Goal: Navigation & Orientation: Find specific page/section

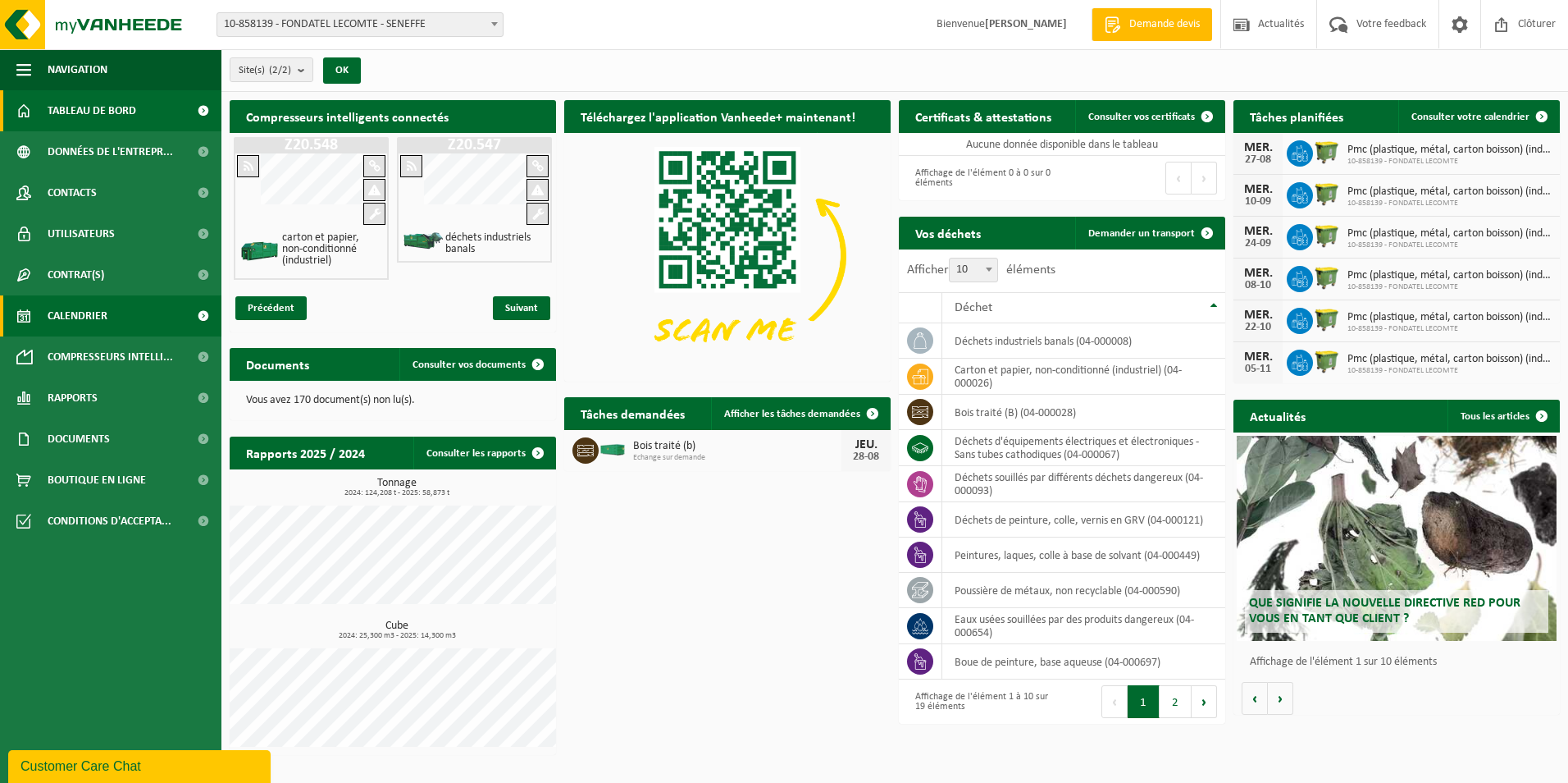
click at [178, 316] on link "Calendrier" at bounding box center [111, 315] width 222 height 41
click at [175, 316] on link "Calendrier" at bounding box center [111, 315] width 222 height 41
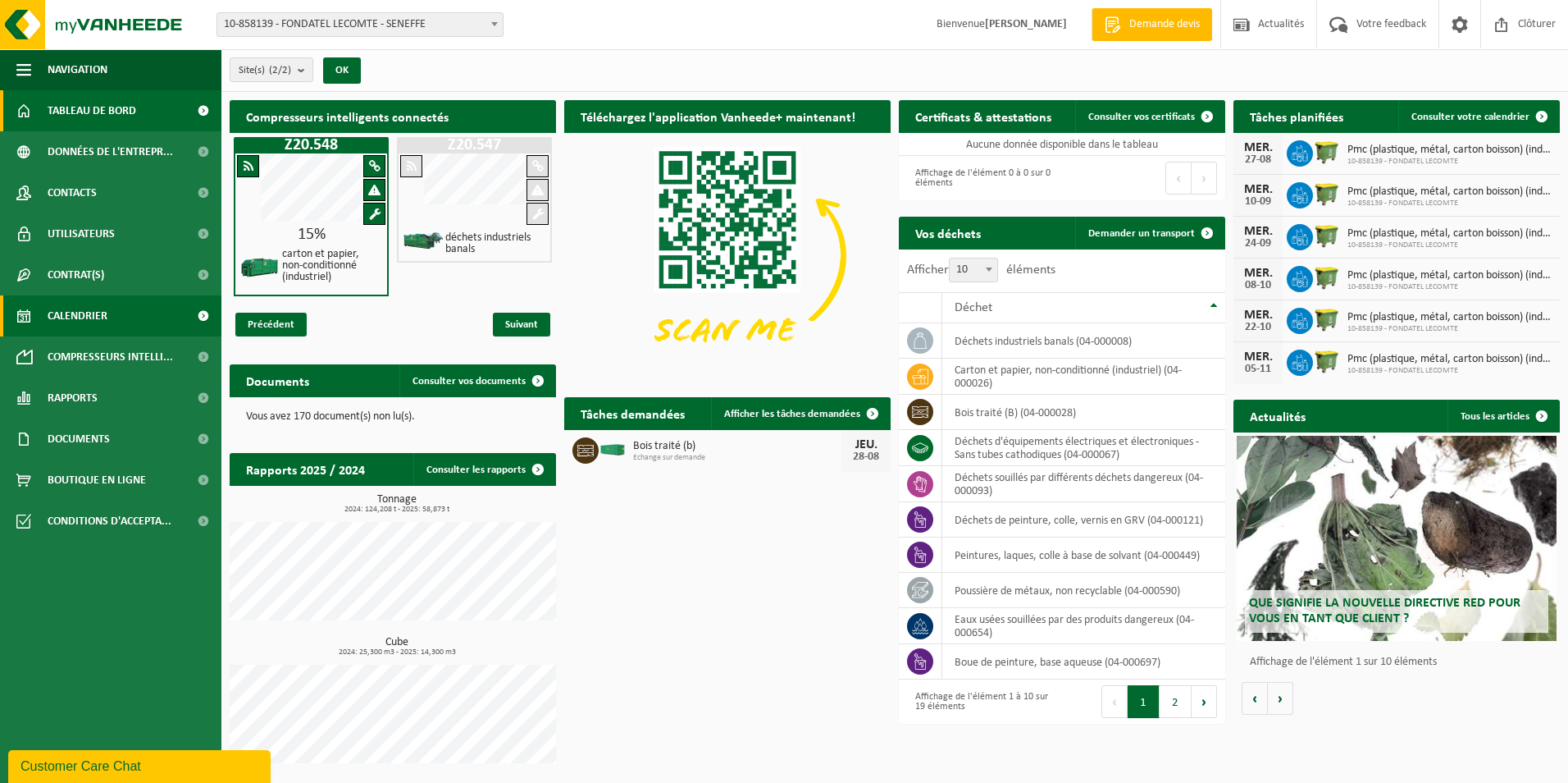
click at [173, 316] on link "Calendrier" at bounding box center [111, 315] width 222 height 41
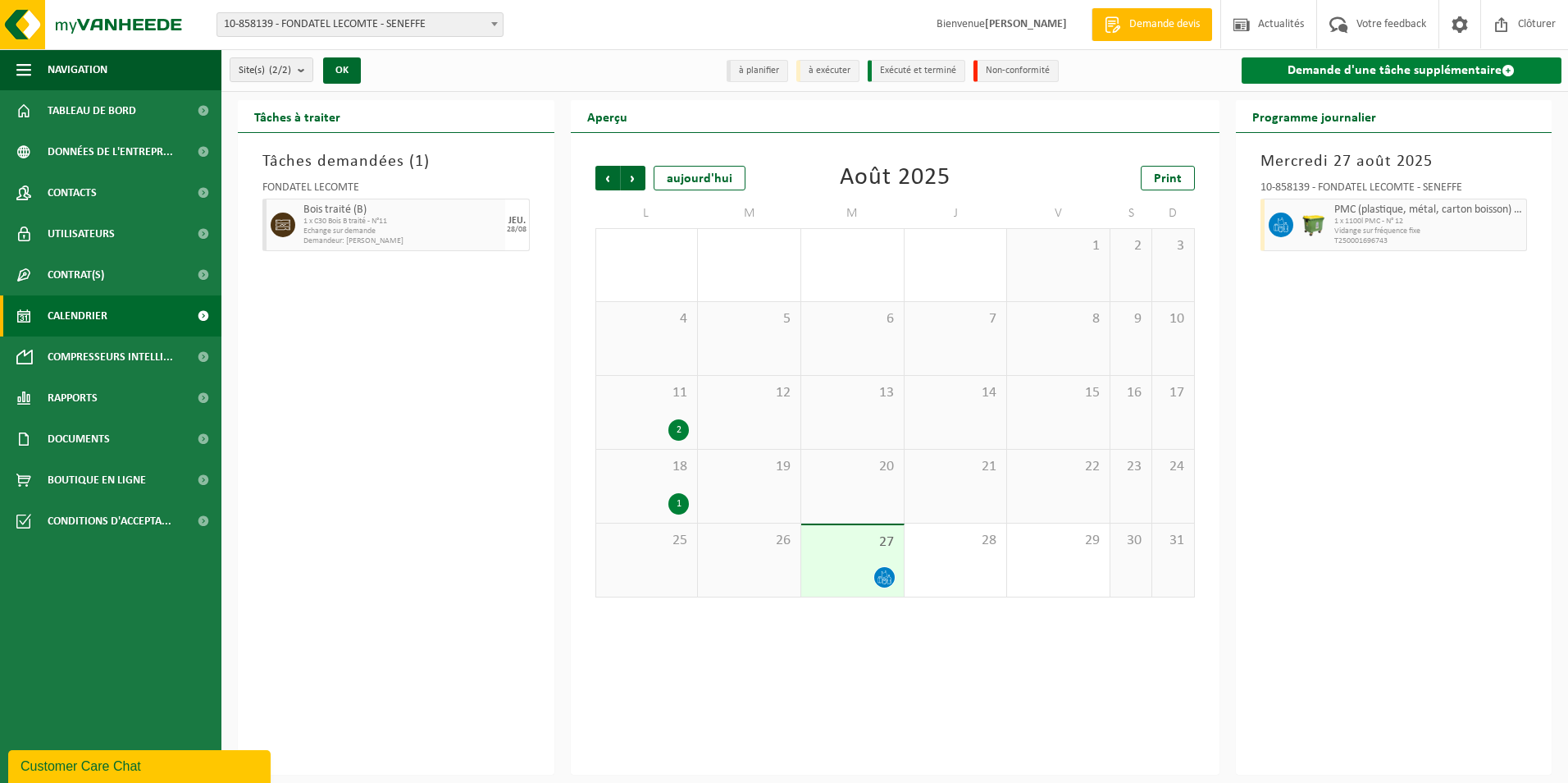
click at [1343, 77] on link "Demande d'une tâche supplémentaire" at bounding box center [1402, 70] width 321 height 26
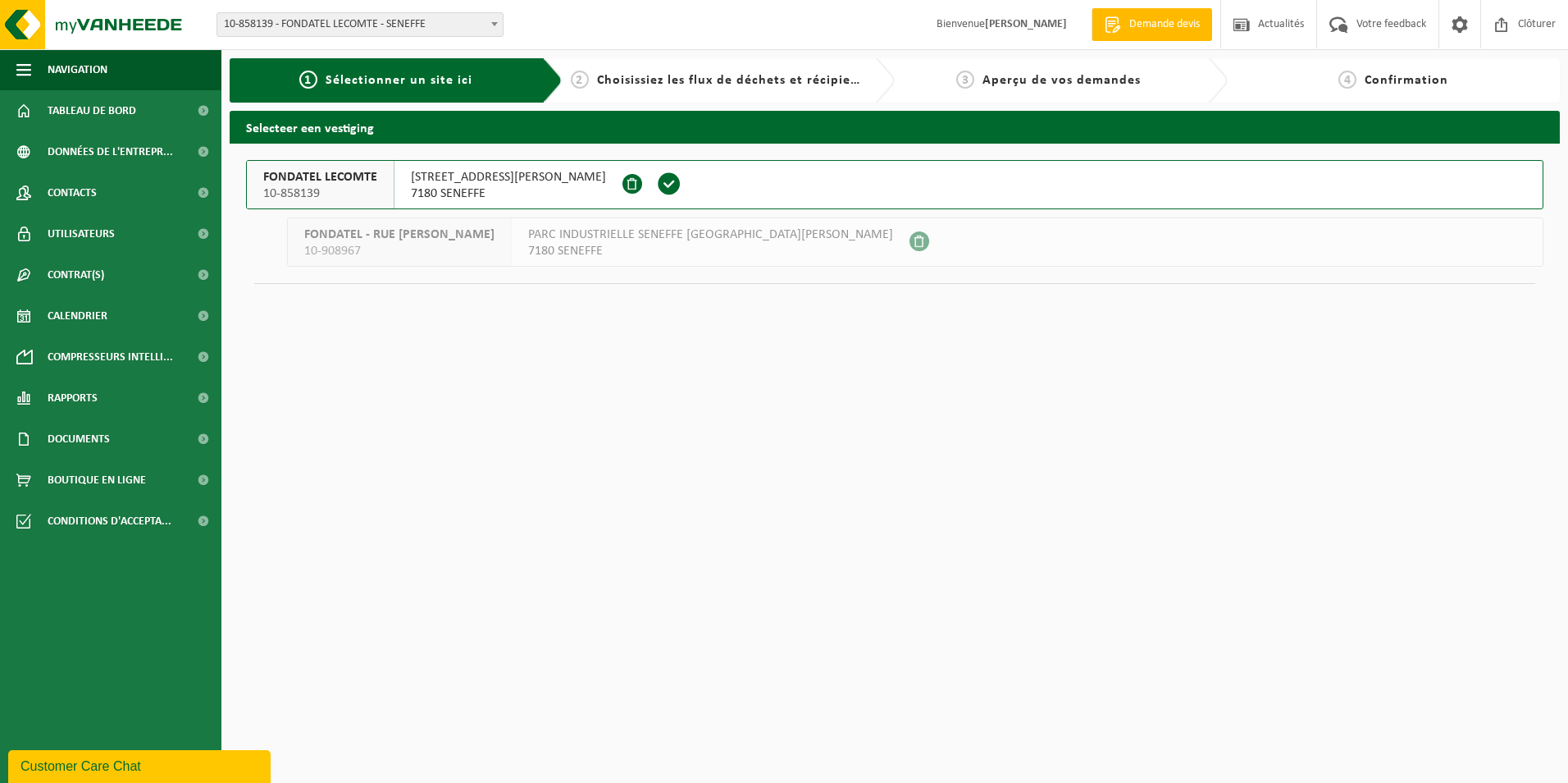
click at [474, 178] on span "RUE GEORGES STEPHENSON 25" at bounding box center [508, 178] width 195 height 17
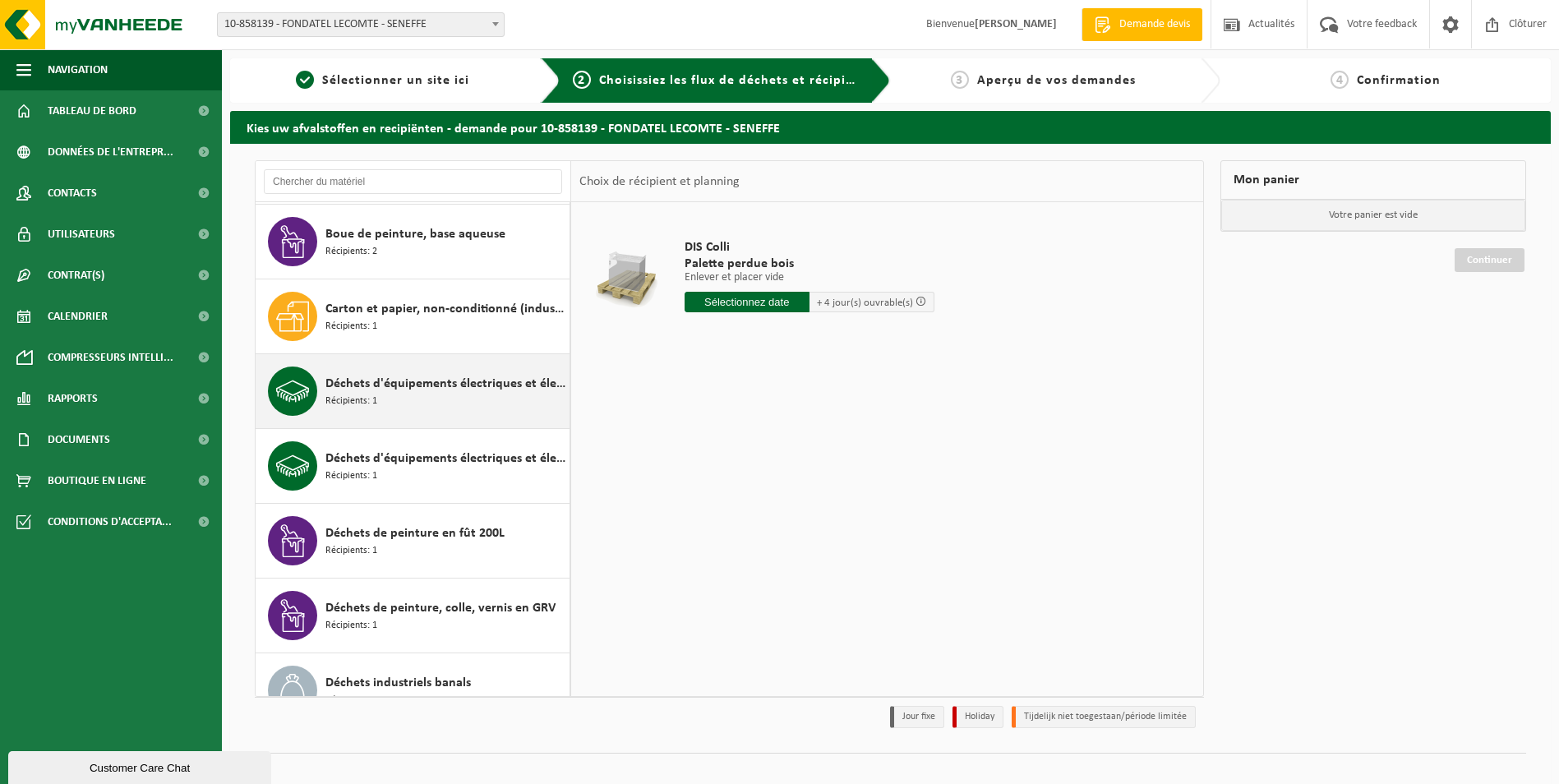
scroll to position [23, 0]
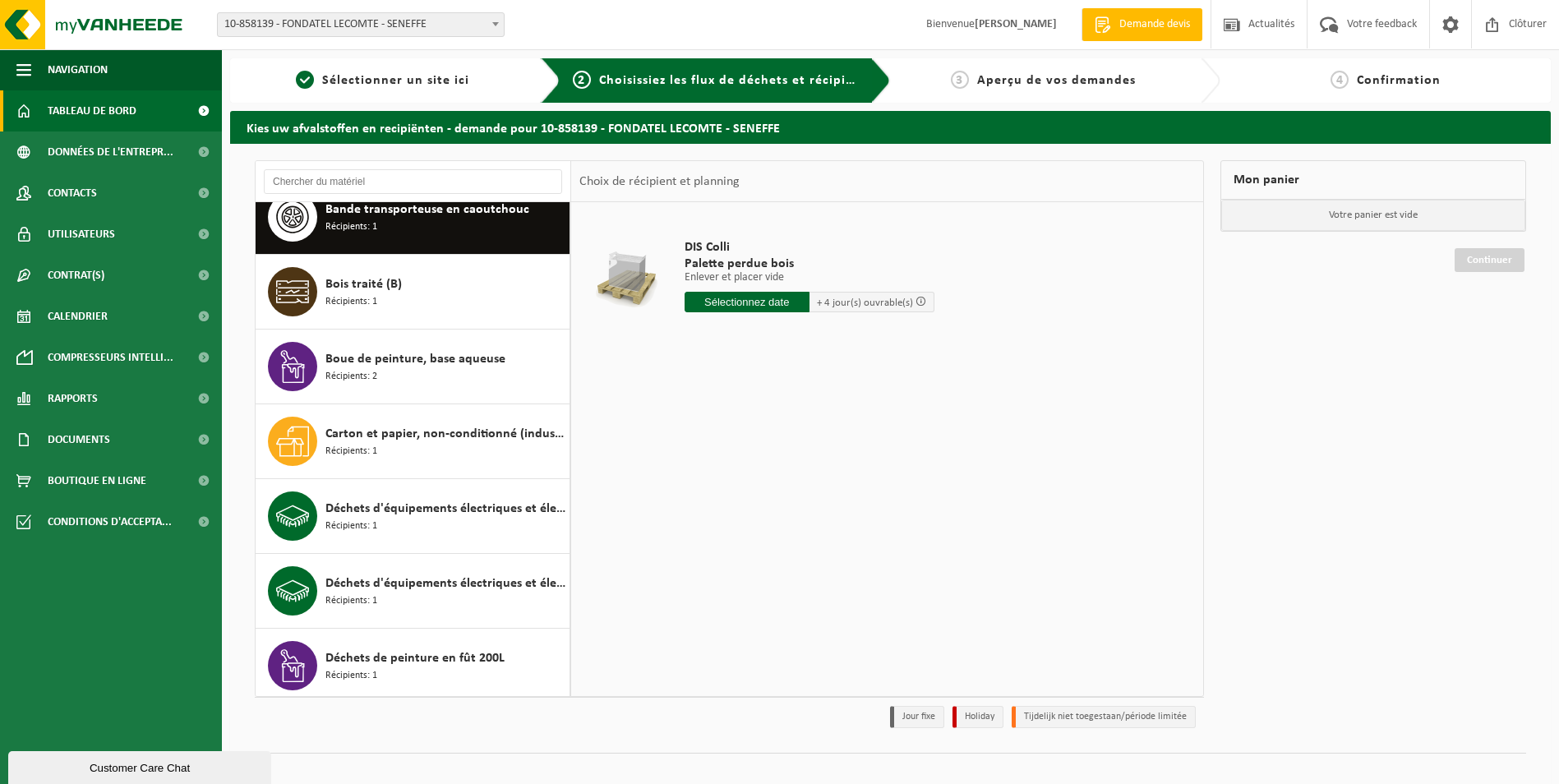
click at [82, 118] on span "Tableau de bord" at bounding box center [92, 110] width 89 height 41
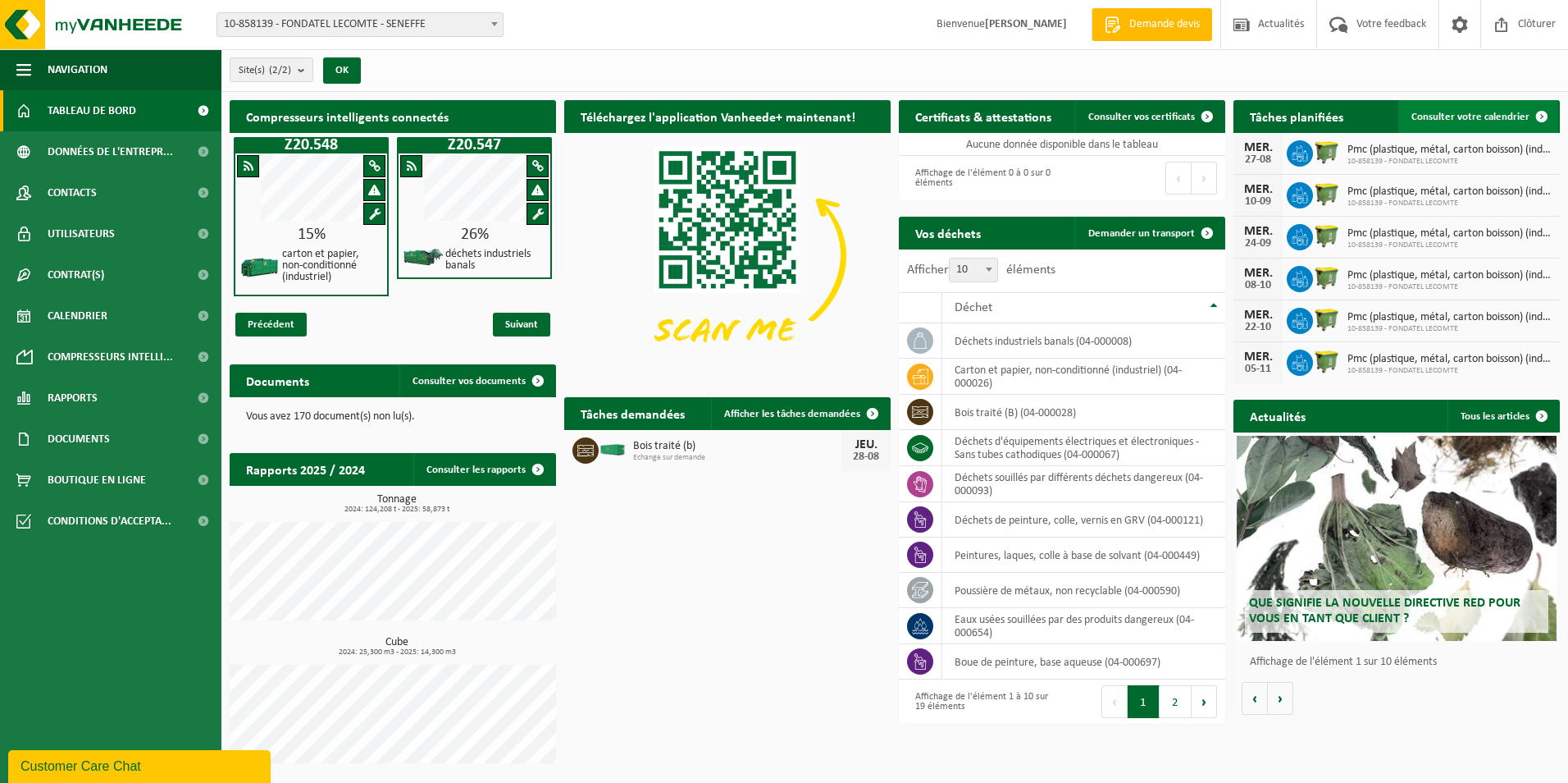
click at [1481, 113] on span "Consulter votre calendrier" at bounding box center [1471, 117] width 118 height 11
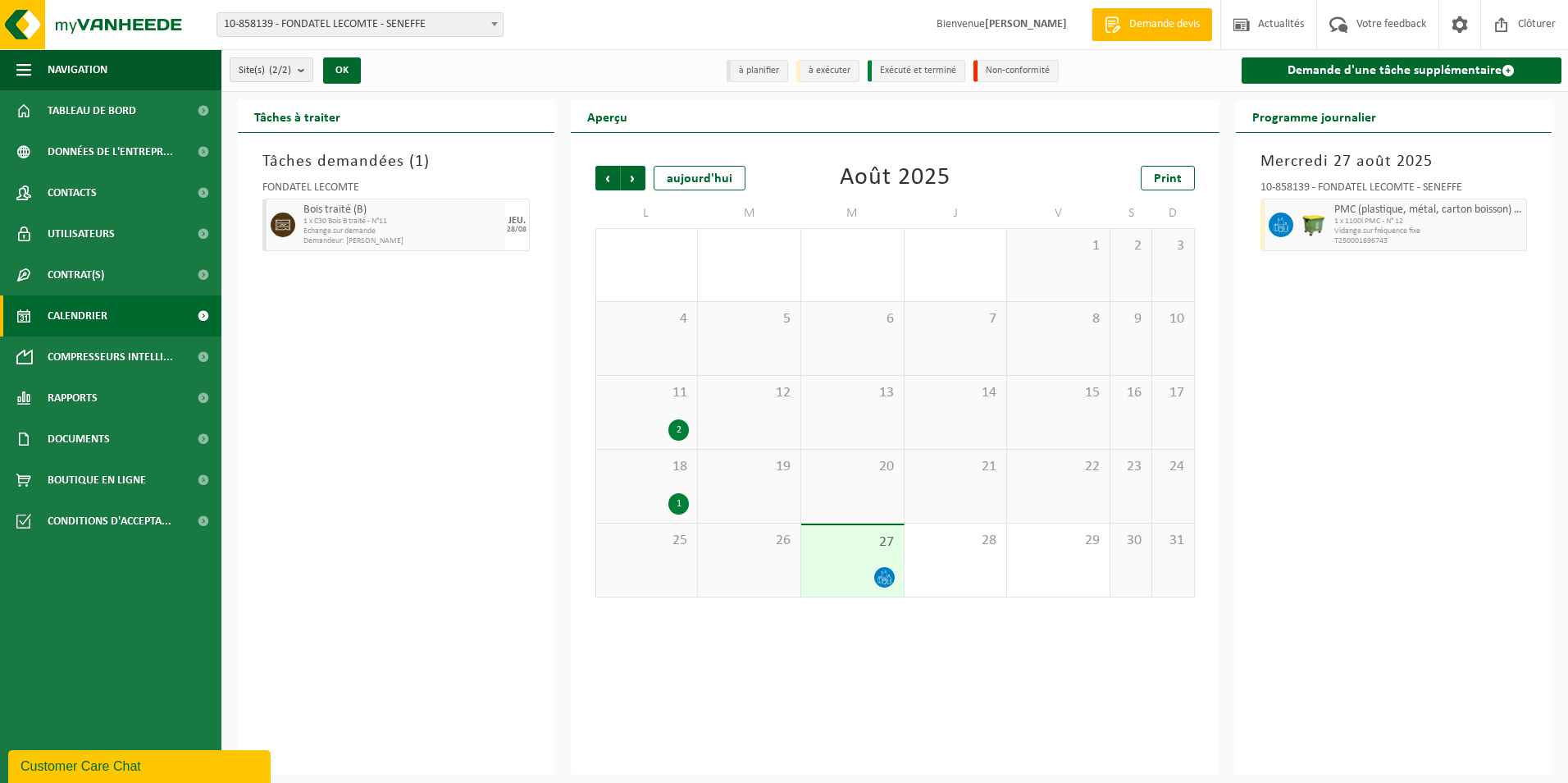
click at [1317, 220] on img at bounding box center [1315, 225] width 25 height 25
click at [1315, 233] on img at bounding box center [1315, 225] width 25 height 25
drag, startPoint x: 1340, startPoint y: 238, endPoint x: 1404, endPoint y: 241, distance: 64.1
click at [1404, 241] on span "T250001696743" at bounding box center [1429, 241] width 188 height 10
drag, startPoint x: 1404, startPoint y: 241, endPoint x: 1310, endPoint y: 261, distance: 96.1
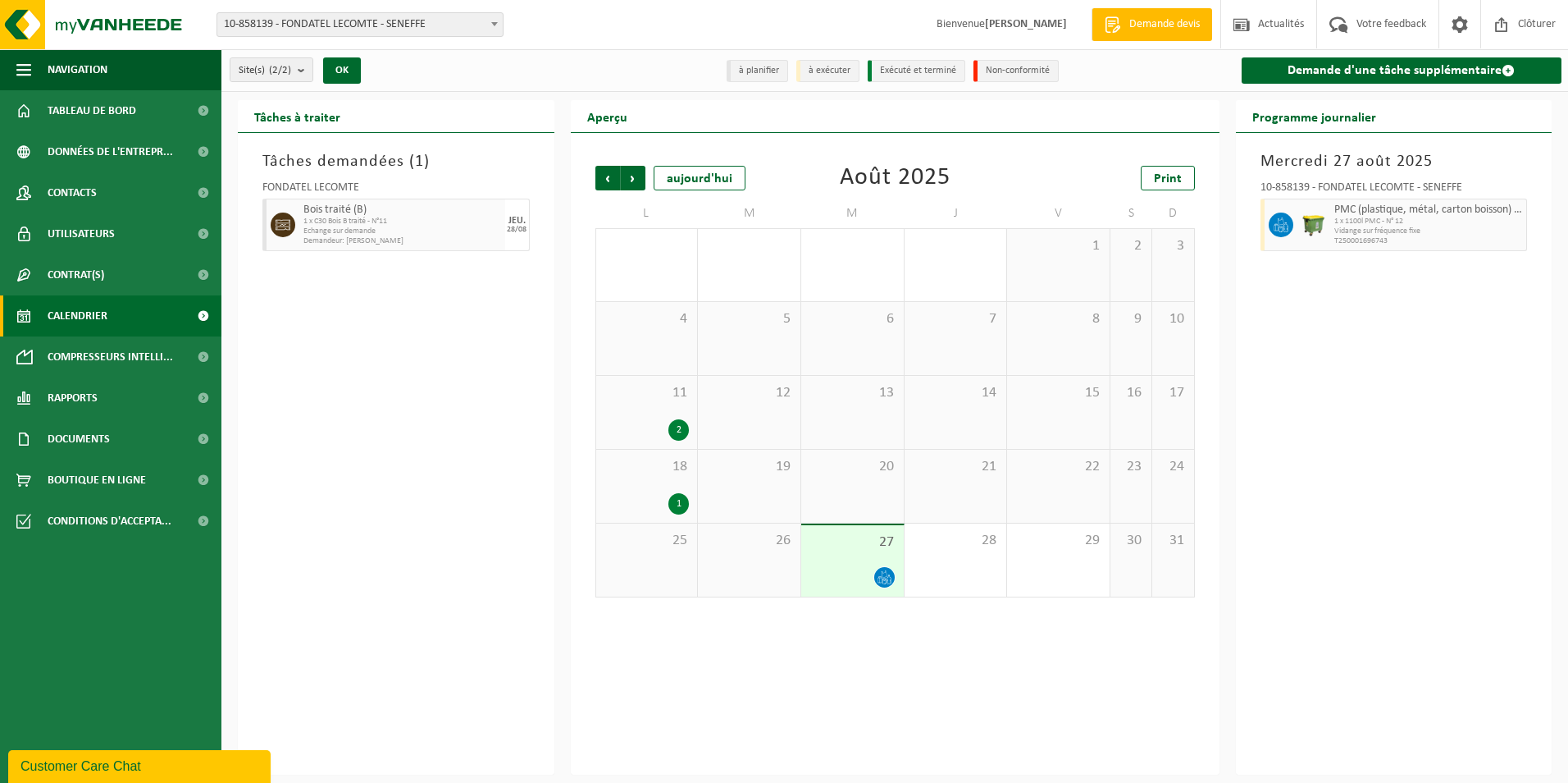
click at [1309, 261] on div "Mercredi 27 août 2025 10-858139 - FONDATEL LECOMTE - SENEFFE PMC (plastique, mé…" at bounding box center [1395, 454] width 317 height 642
drag, startPoint x: 1329, startPoint y: 243, endPoint x: 1408, endPoint y: 244, distance: 79.0
click at [1408, 244] on div "PMC (plastique, métal, carton boisson) (industriel) 1 x 1100l PMC - N° 12 Vidan…" at bounding box center [1394, 224] width 268 height 53
drag, startPoint x: 1408, startPoint y: 244, endPoint x: 1398, endPoint y: 243, distance: 10.0
click at [1398, 243] on span "T250001696743" at bounding box center [1429, 241] width 188 height 10
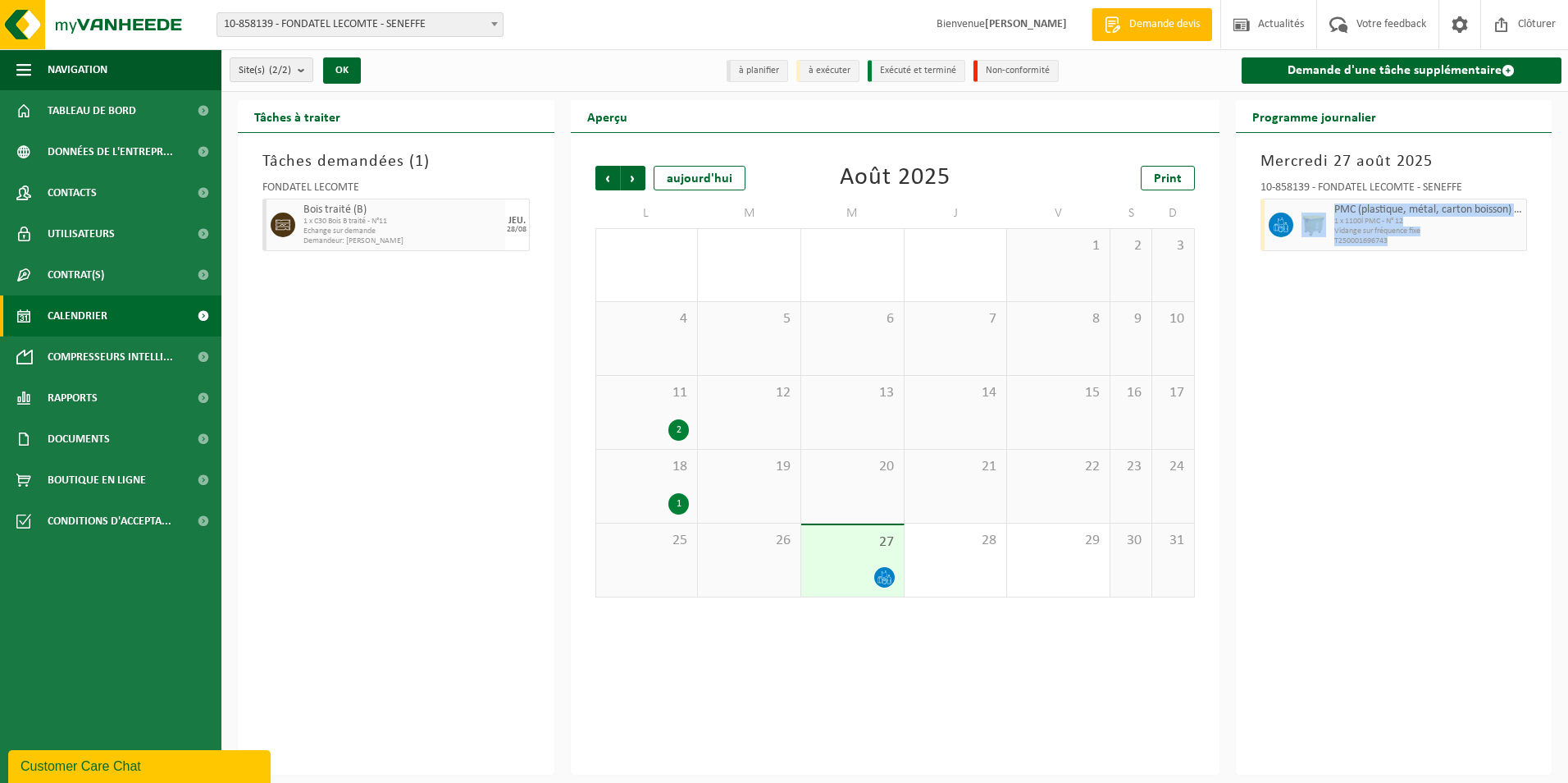
click at [1395, 243] on span "T250001696743" at bounding box center [1429, 241] width 188 height 10
click at [1393, 243] on span "T250001696743" at bounding box center [1429, 241] width 188 height 10
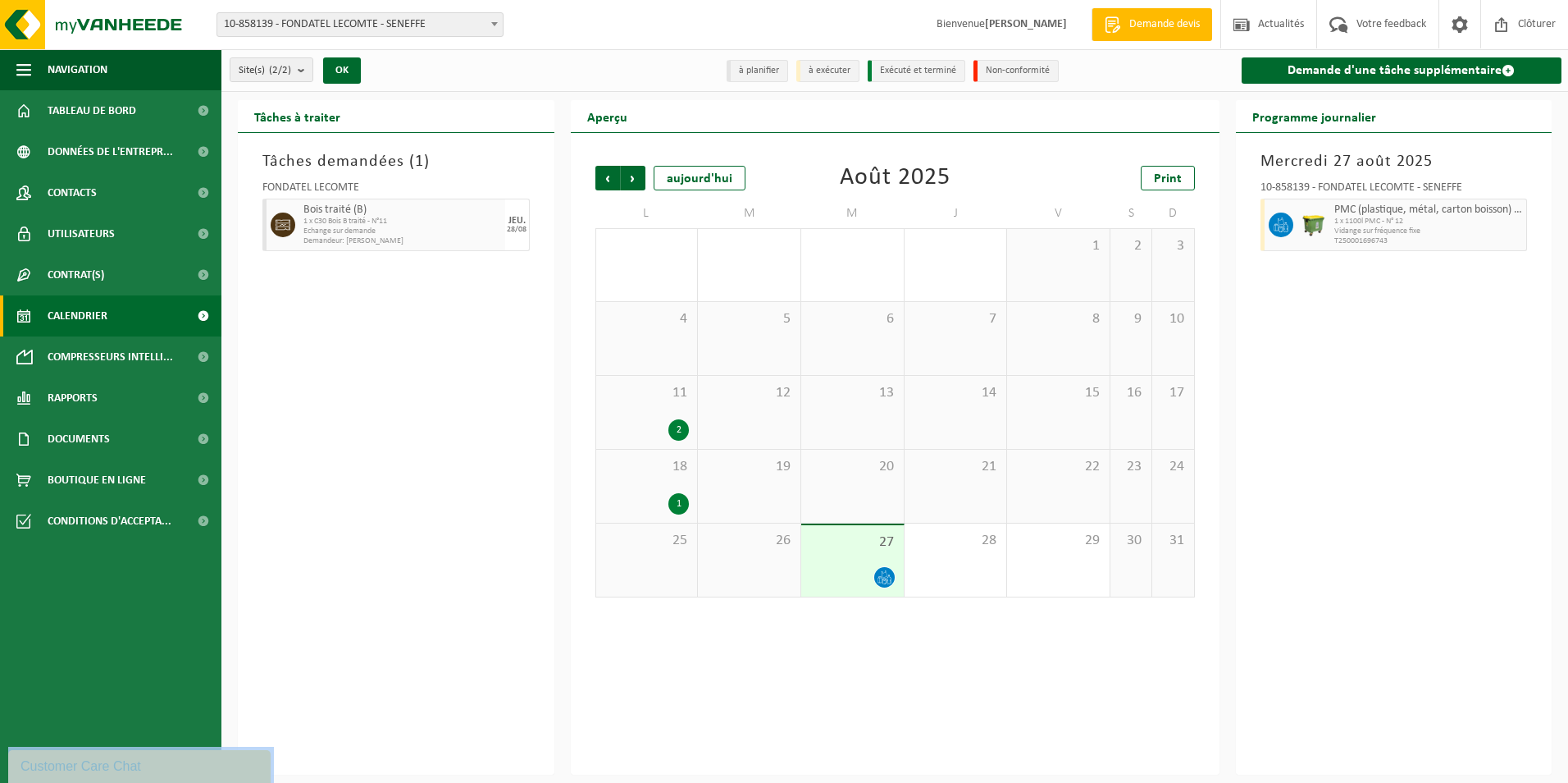
click at [1391, 243] on span "T250001696743" at bounding box center [1429, 241] width 188 height 10
click at [1390, 217] on span "1 x 1100l PMC - N° 12" at bounding box center [1429, 222] width 188 height 10
click at [1411, 215] on span "PMC (plastique, métal, carton boisson) (industriel)" at bounding box center [1429, 210] width 188 height 13
drag, startPoint x: 1411, startPoint y: 215, endPoint x: 1429, endPoint y: 219, distance: 18.4
click at [1429, 219] on span "1 x 1100l PMC - N° 12" at bounding box center [1429, 222] width 188 height 10
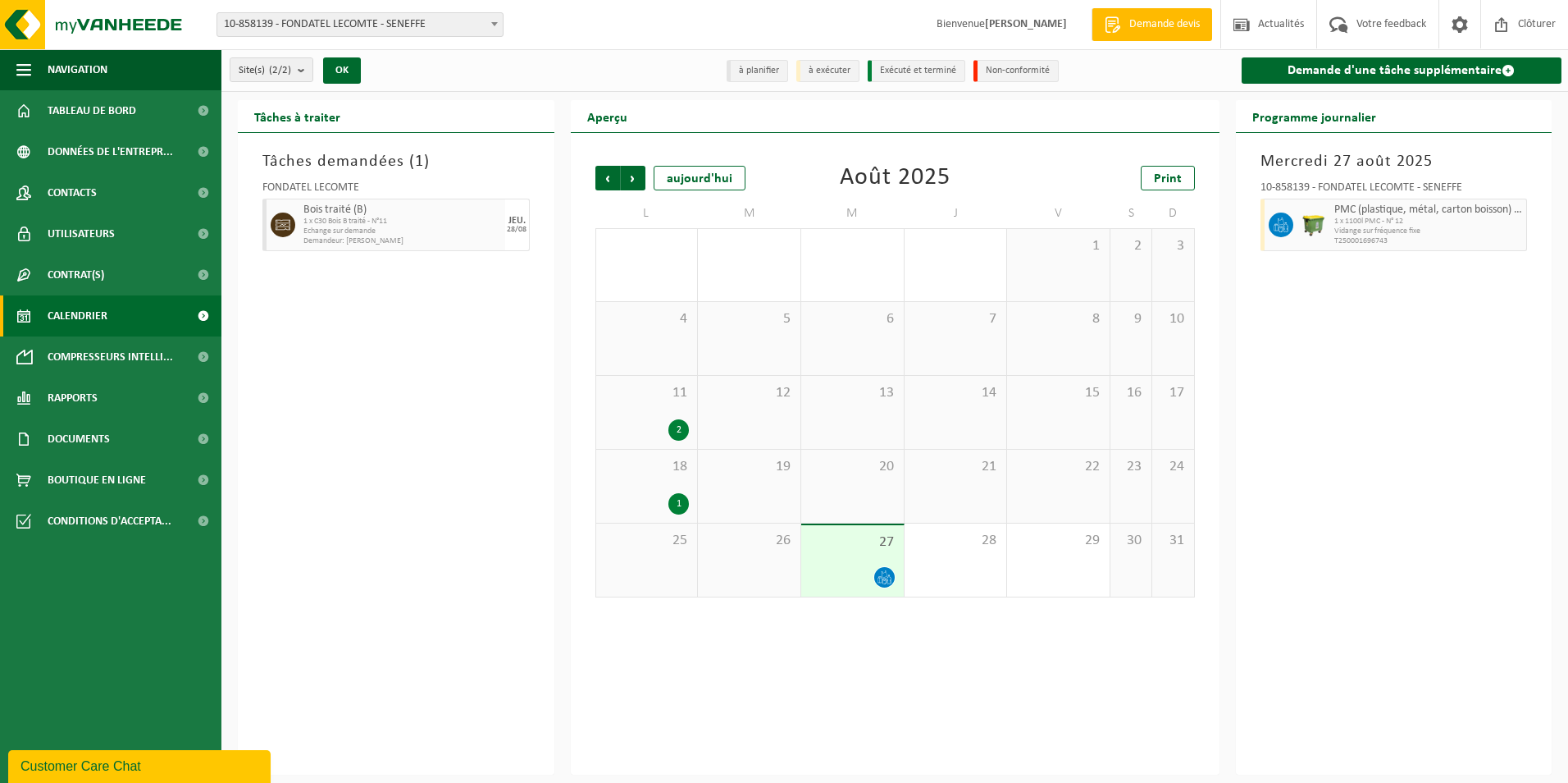
click at [1437, 223] on span "1 x 1100l PMC - N° 12" at bounding box center [1429, 222] width 188 height 10
click at [1442, 224] on span "1 x 1100l PMC - N° 12" at bounding box center [1429, 222] width 188 height 10
drag, startPoint x: 1425, startPoint y: 219, endPoint x: 1356, endPoint y: 317, distance: 119.9
click at [1356, 317] on div "Mercredi 27 août 2025 10-858139 - FONDATEL LECOMTE - SENEFFE PMC (plastique, mé…" at bounding box center [1395, 454] width 317 height 642
drag, startPoint x: 1354, startPoint y: 216, endPoint x: 1344, endPoint y: 241, distance: 26.9
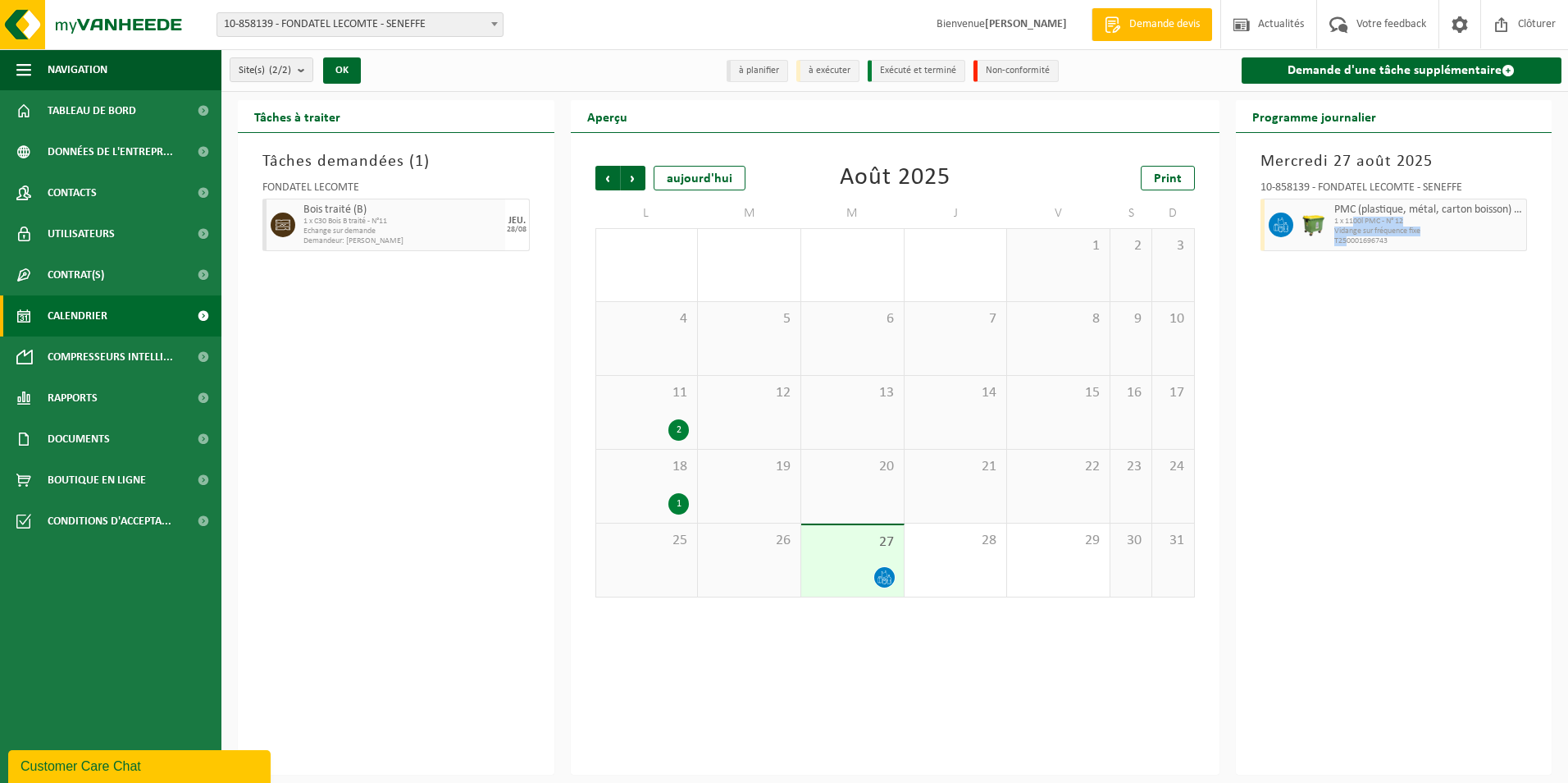
click at [1344, 241] on div "PMC (plastique, métal, carton boisson) (industriel) 1 x 1100l PMC - N° 12 Vidan…" at bounding box center [1429, 224] width 198 height 53
click at [73, 275] on span "Contrat(s)" at bounding box center [76, 274] width 57 height 41
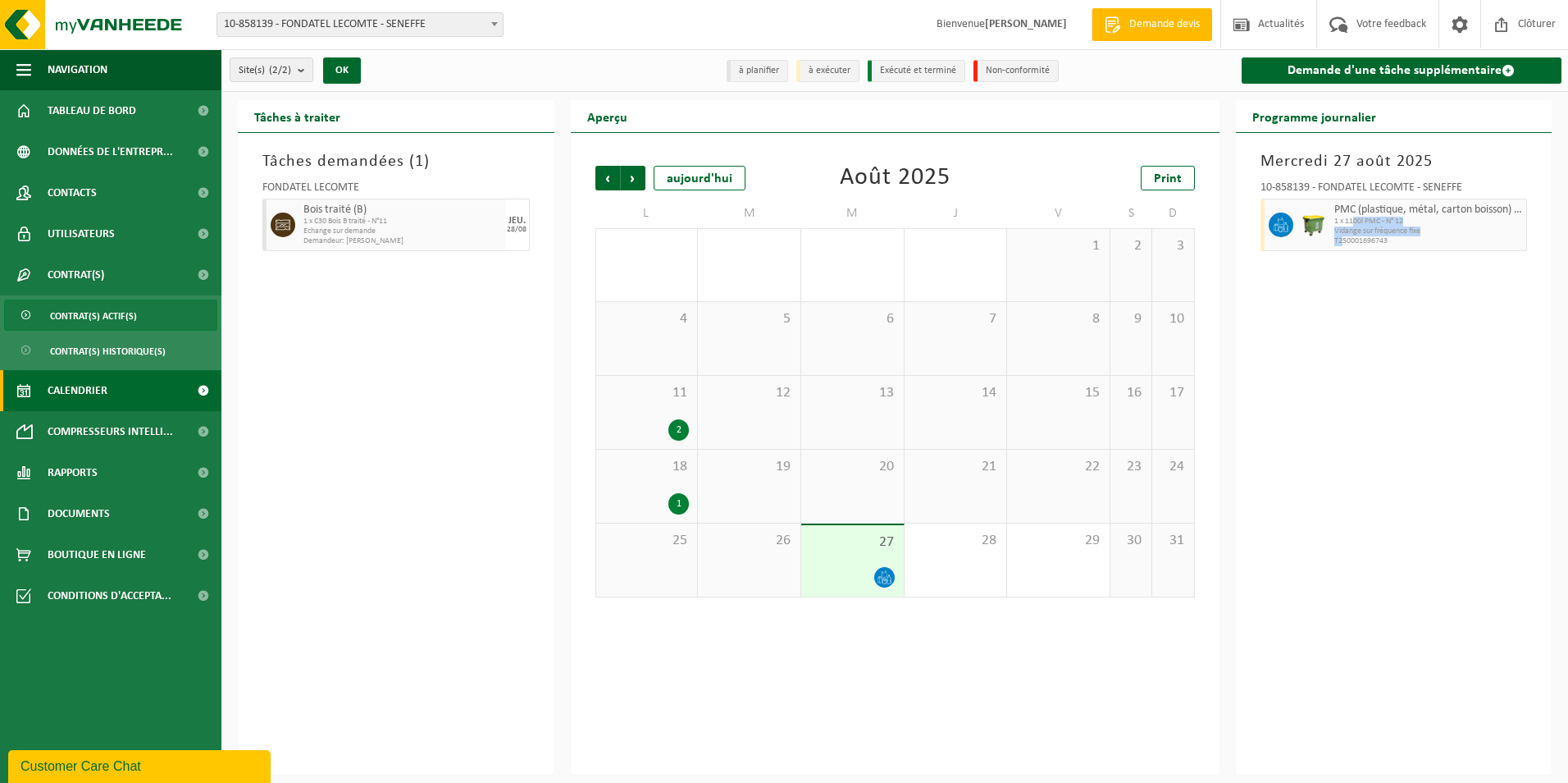
click at [78, 310] on span "Contrat(s) actif(s)" at bounding box center [93, 315] width 87 height 31
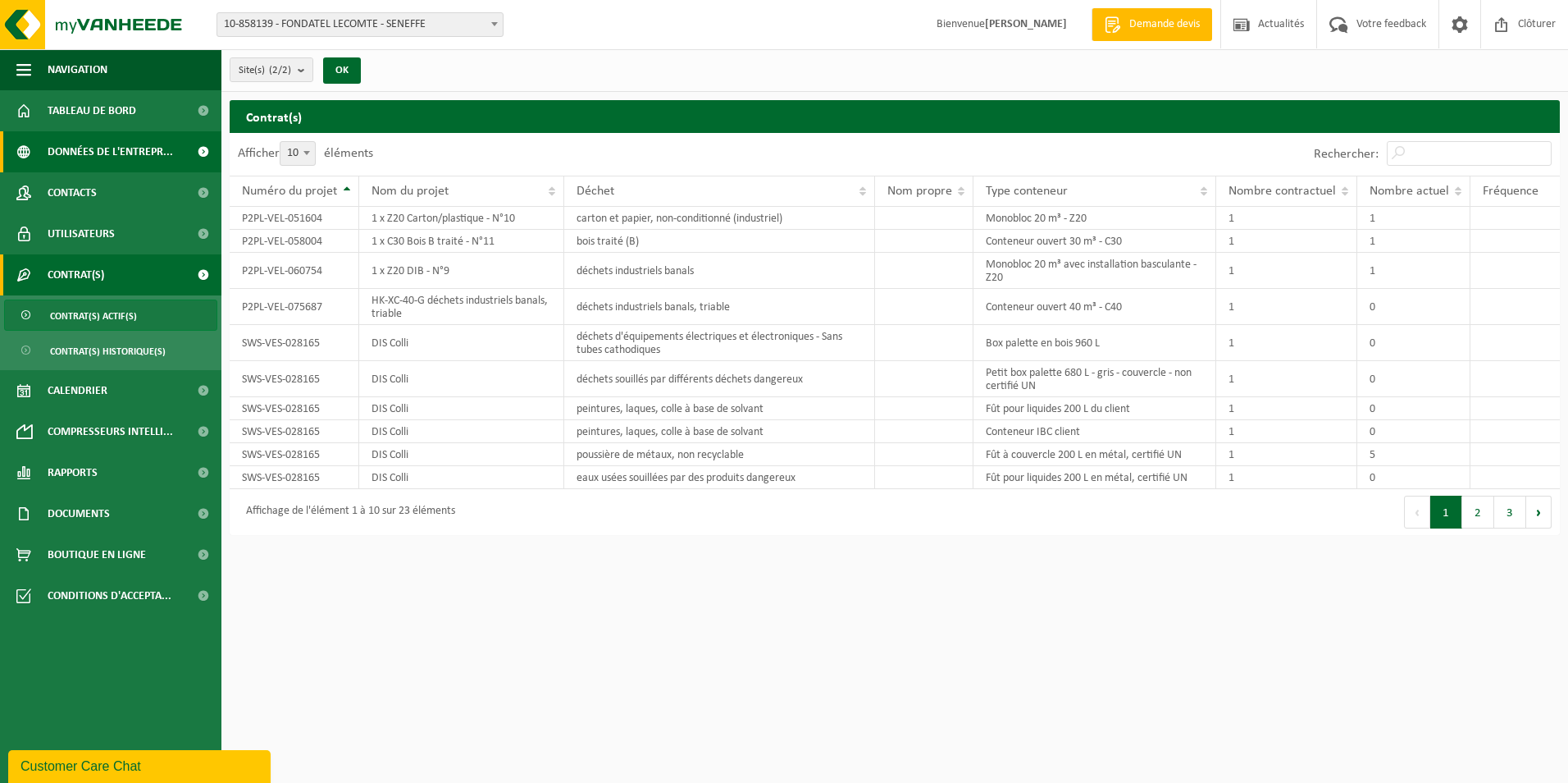
click at [143, 149] on span "Données de l'entrepr..." at bounding box center [110, 151] width 126 height 41
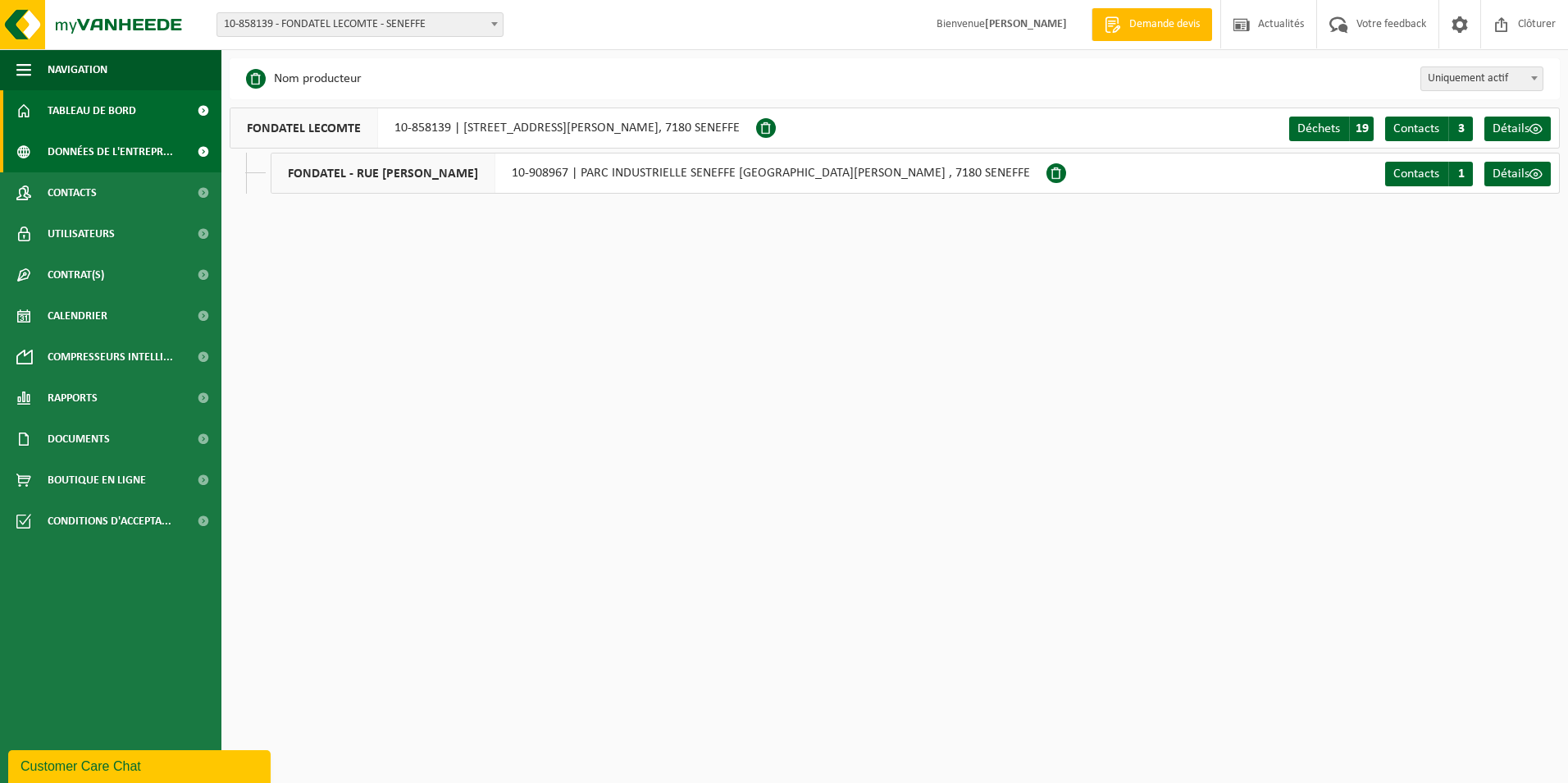
click at [139, 122] on link "Tableau de bord" at bounding box center [111, 110] width 222 height 41
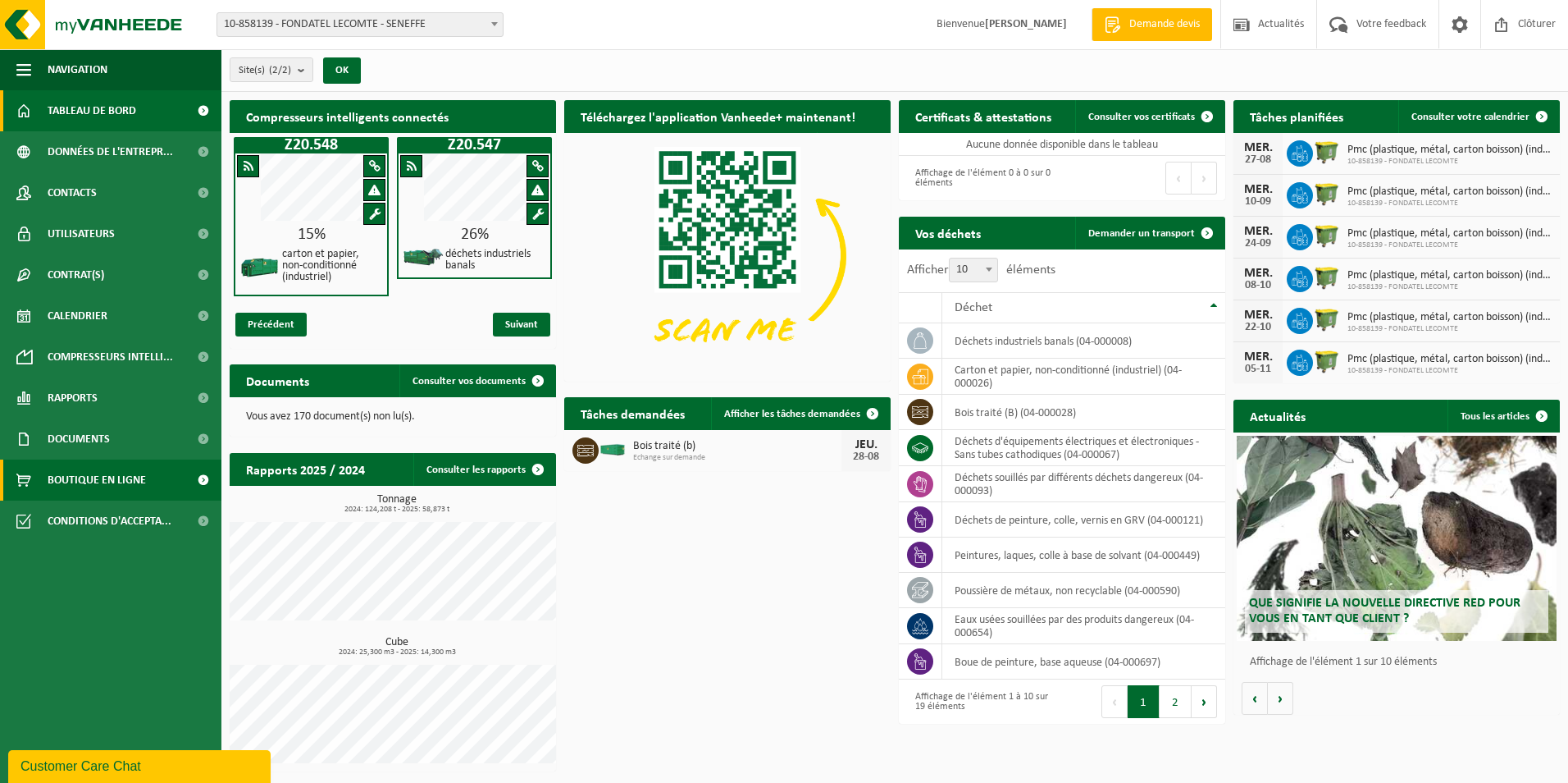
click at [88, 472] on span "Boutique en ligne" at bounding box center [97, 479] width 98 height 41
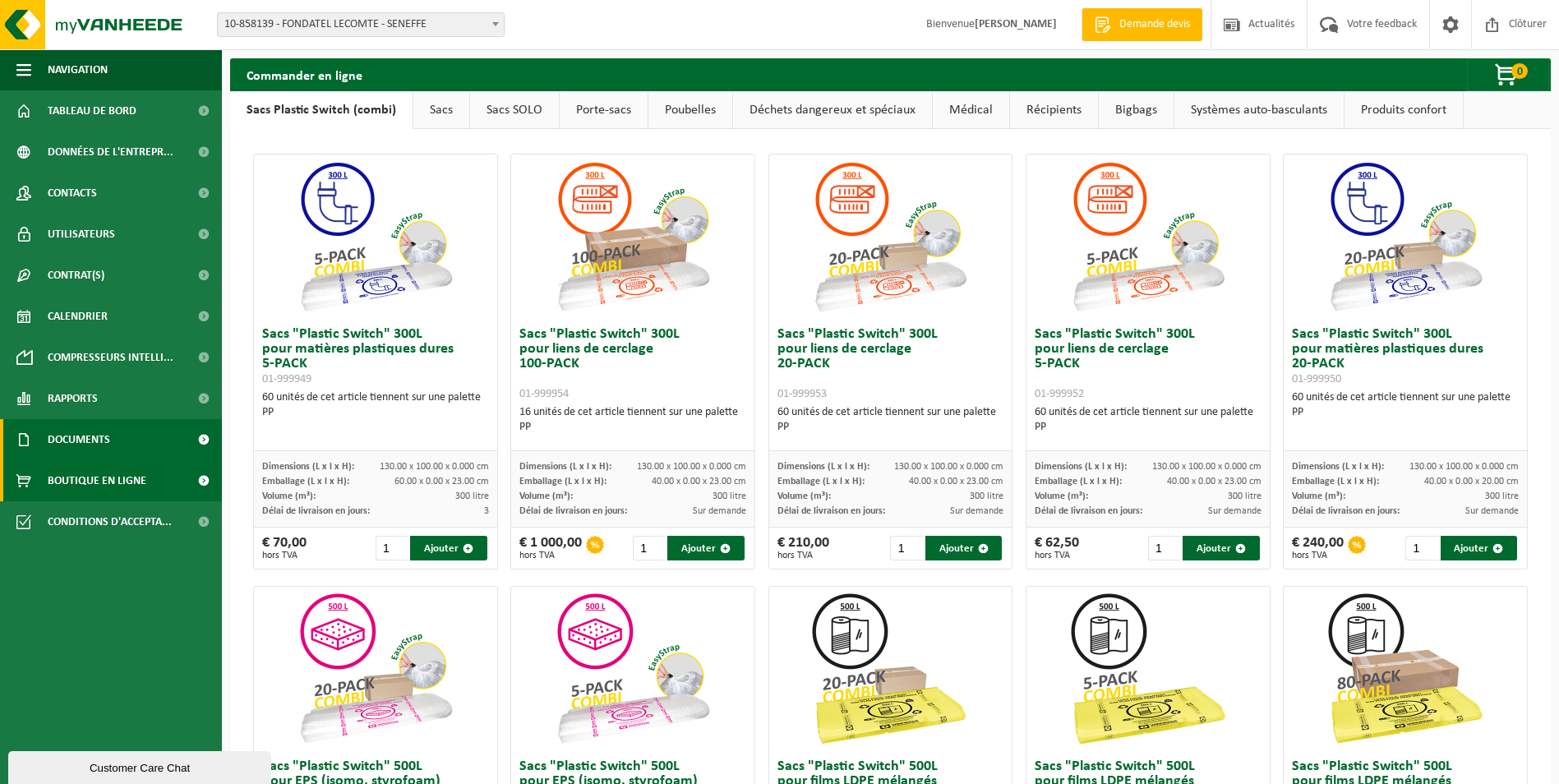
click at [113, 433] on link "Documents" at bounding box center [111, 439] width 222 height 41
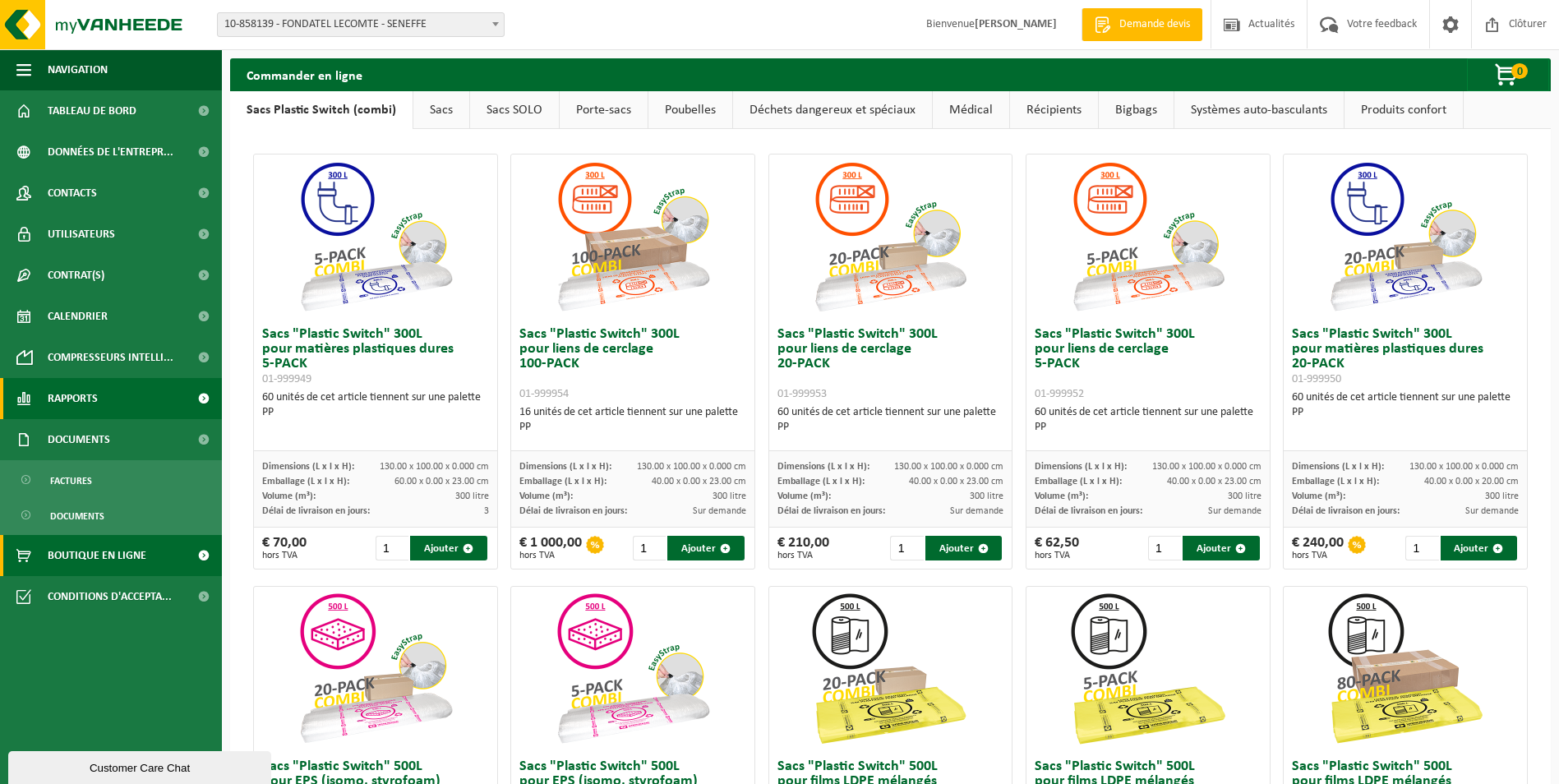
click at [117, 412] on link "Rapports" at bounding box center [111, 398] width 222 height 41
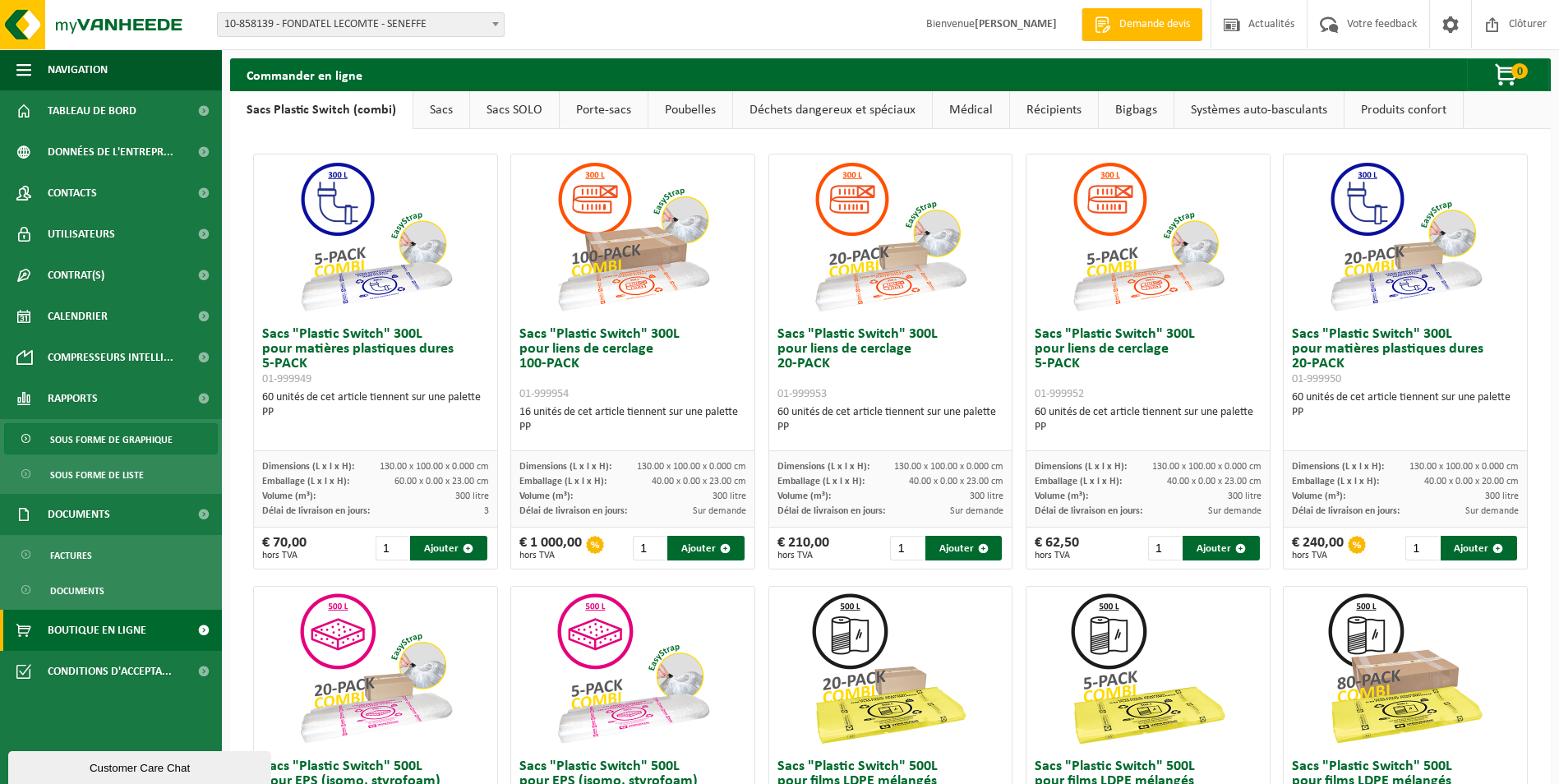
click at [126, 444] on span "Sous forme de graphique" at bounding box center [111, 439] width 123 height 31
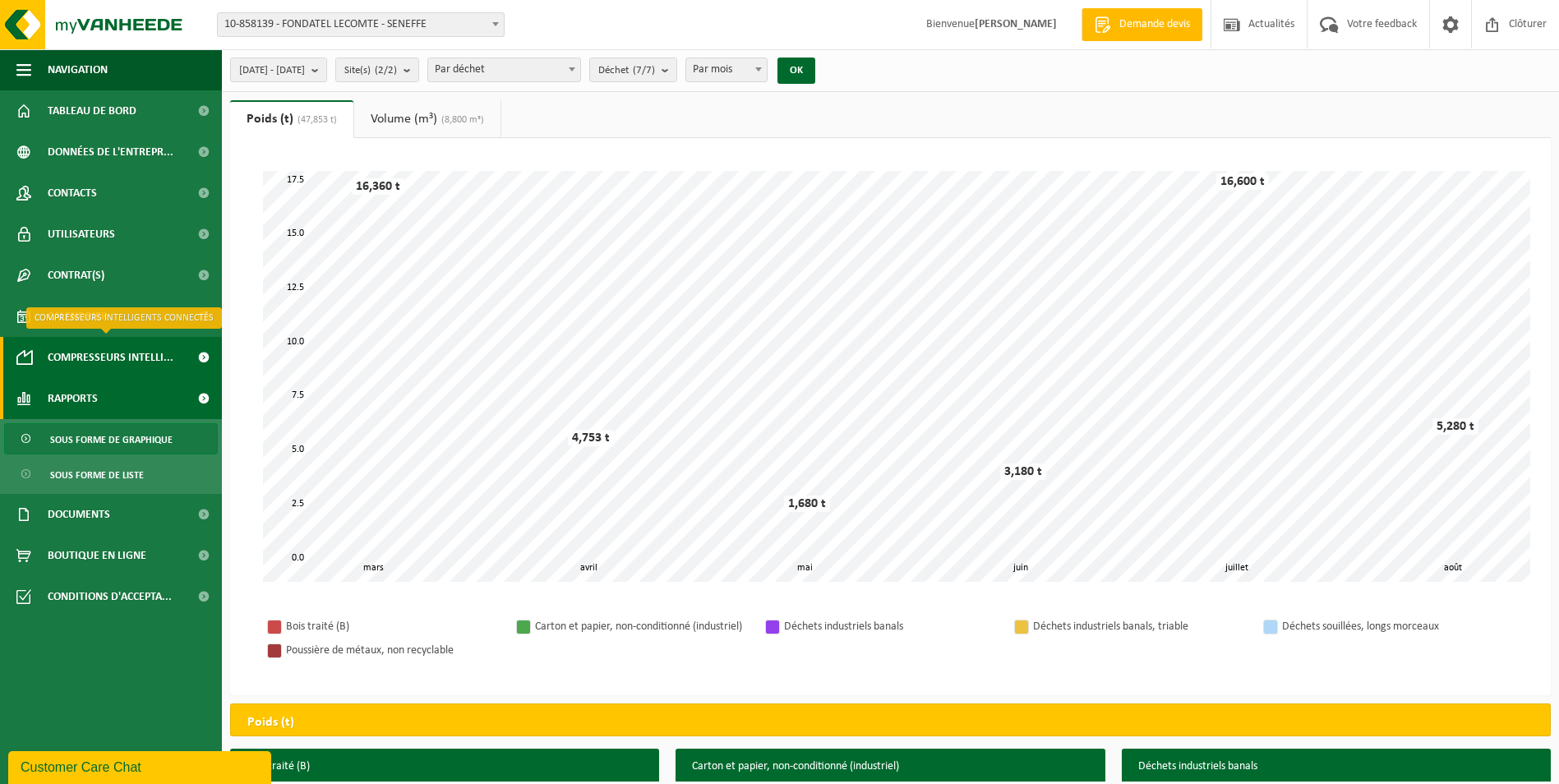
click at [143, 357] on span "Compresseurs intelli..." at bounding box center [110, 357] width 126 height 41
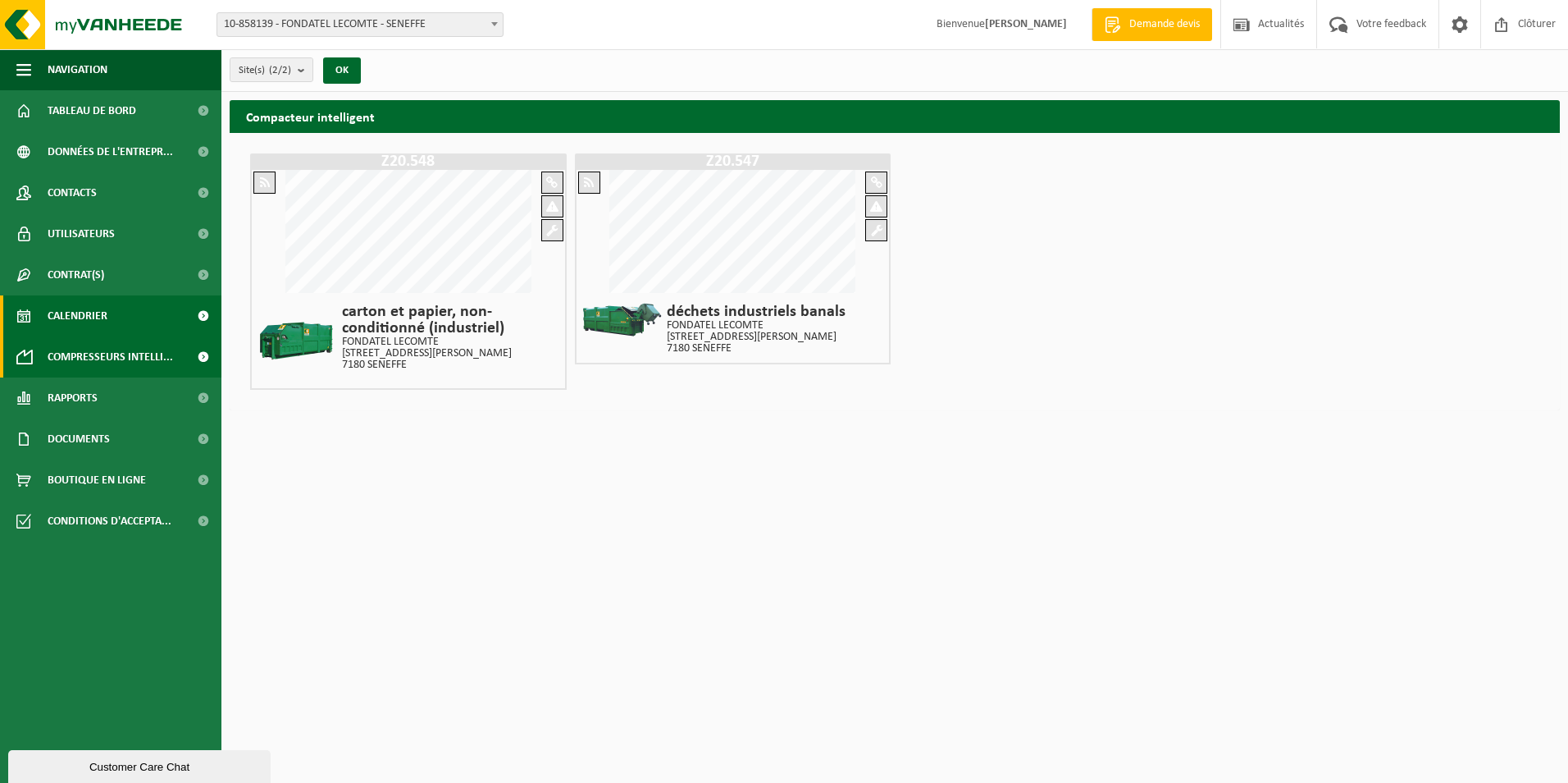
click at [139, 318] on link "Calendrier" at bounding box center [111, 315] width 222 height 41
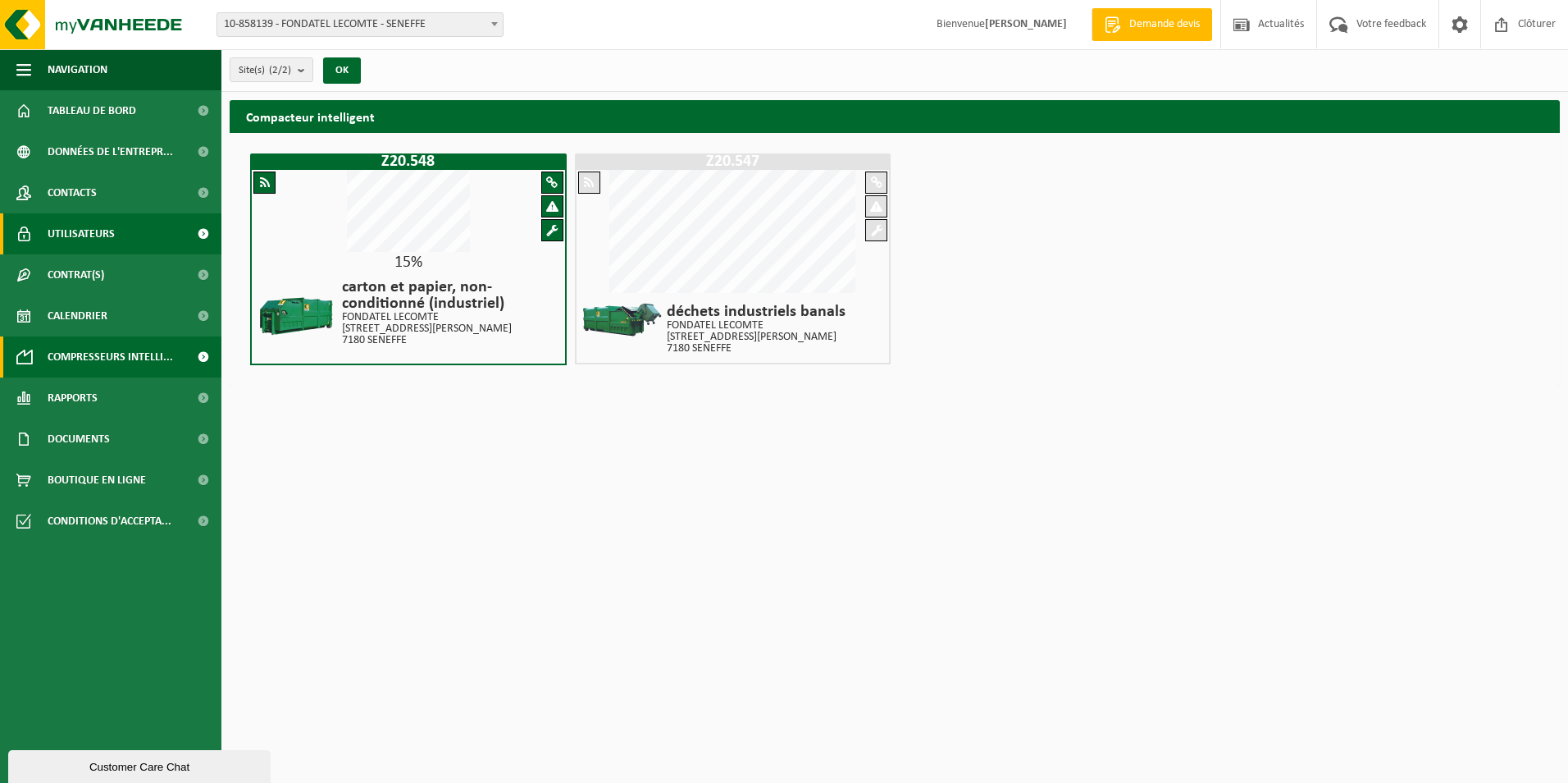
click at [139, 223] on link "Utilisateurs" at bounding box center [111, 233] width 222 height 41
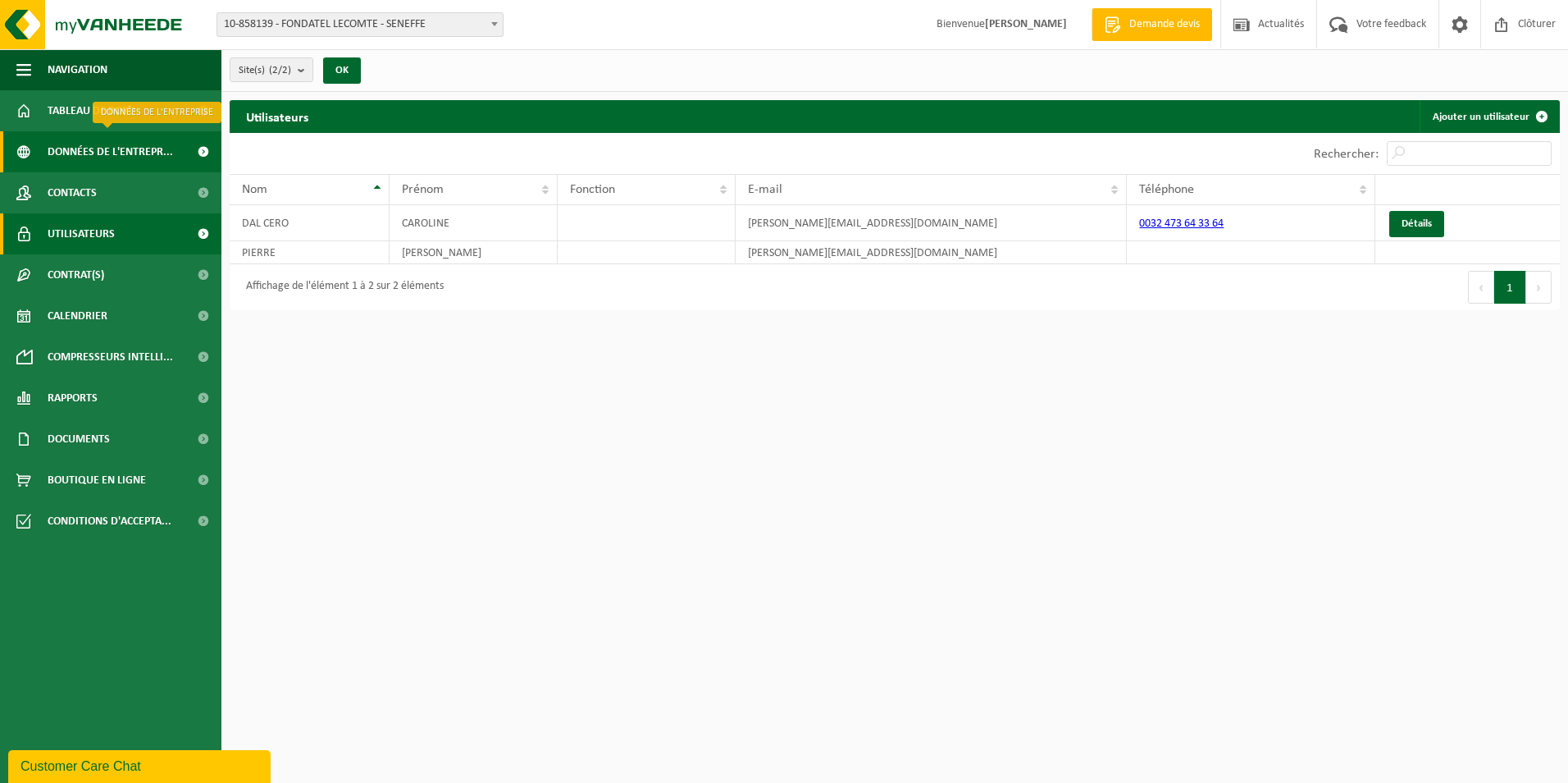
click at [143, 138] on span "Données de l'entrepr..." at bounding box center [110, 151] width 126 height 41
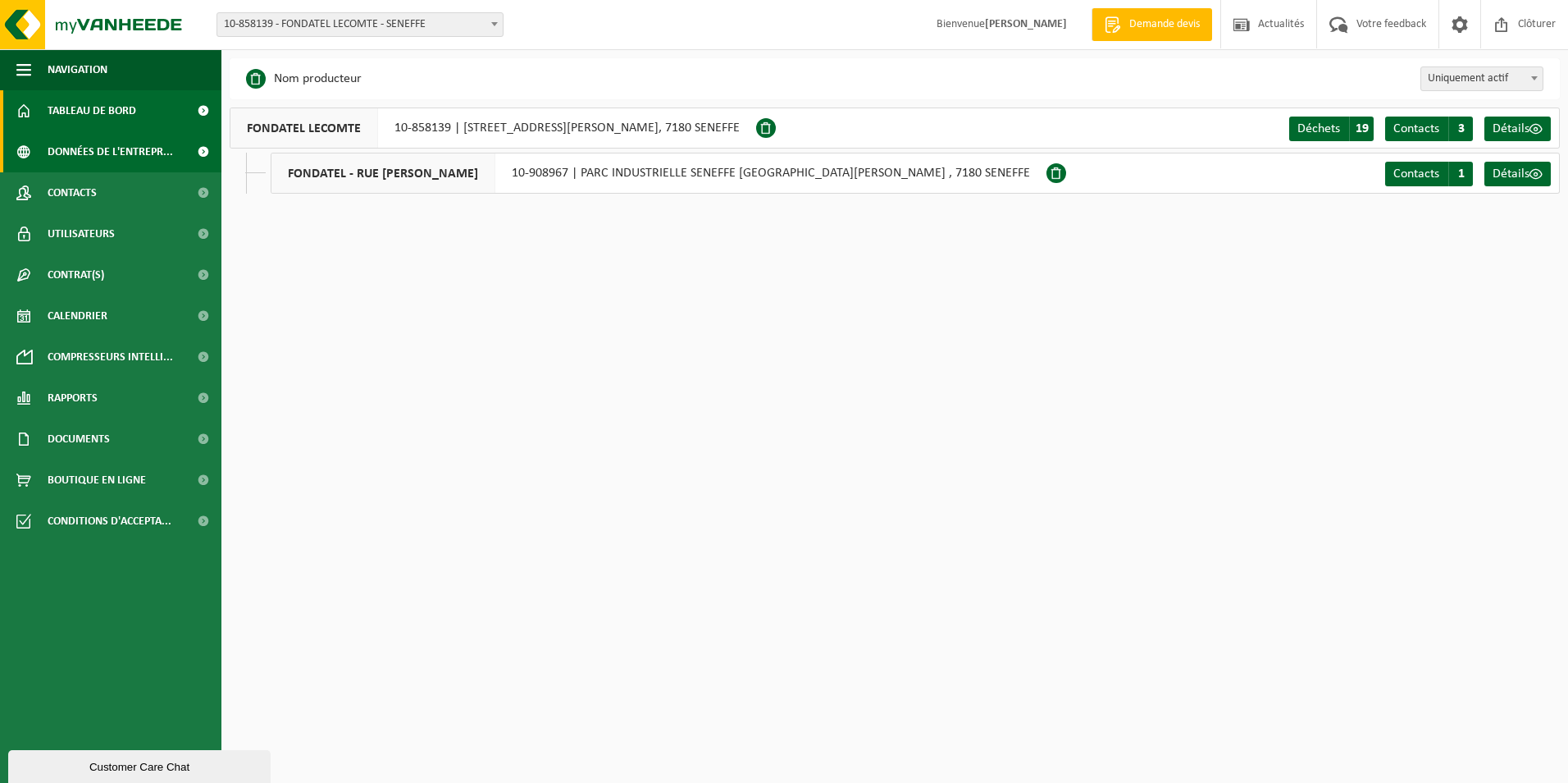
click at [160, 104] on link "Tableau de bord" at bounding box center [111, 110] width 222 height 41
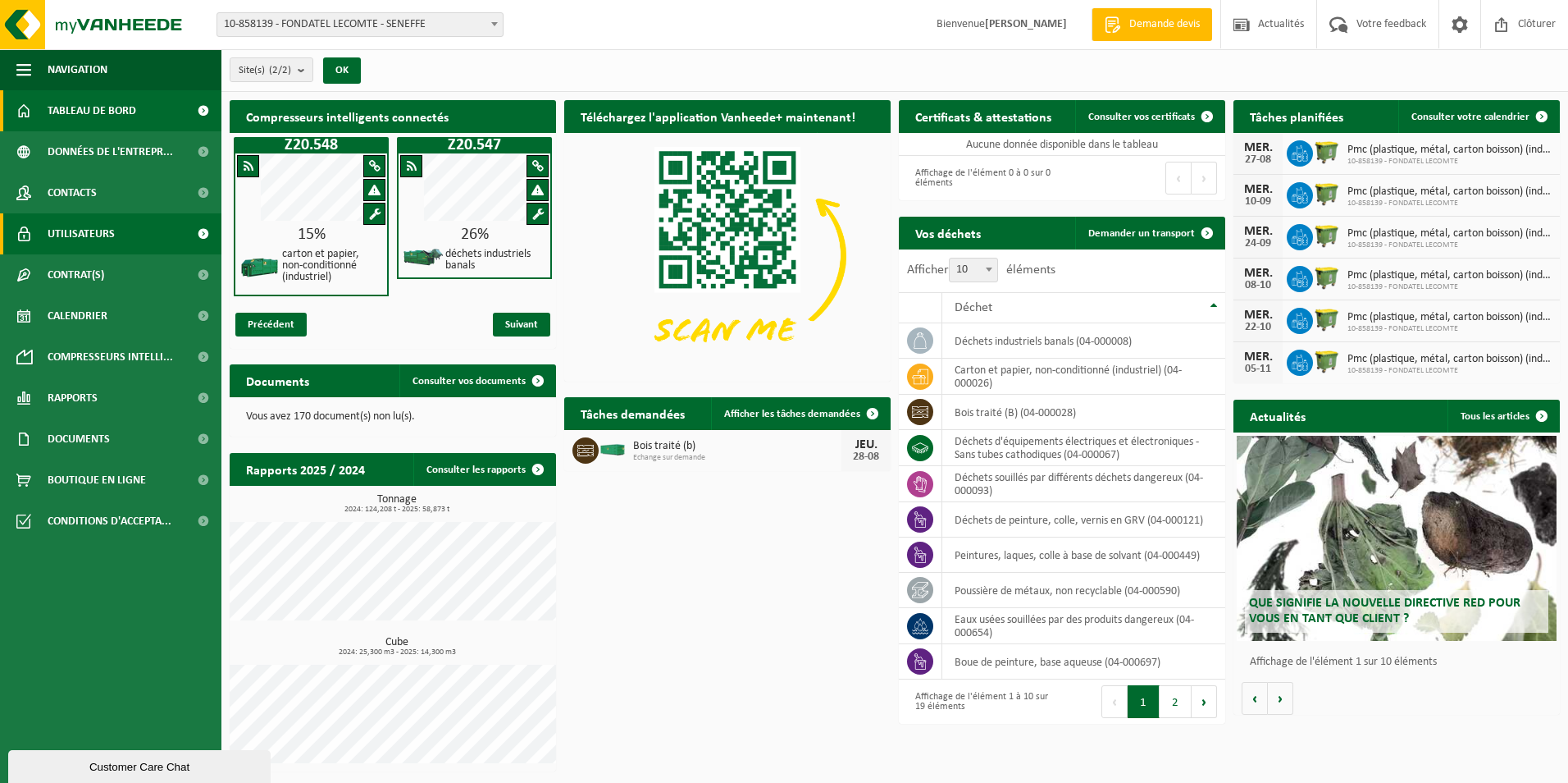
click at [73, 237] on span "Utilisateurs" at bounding box center [81, 233] width 68 height 41
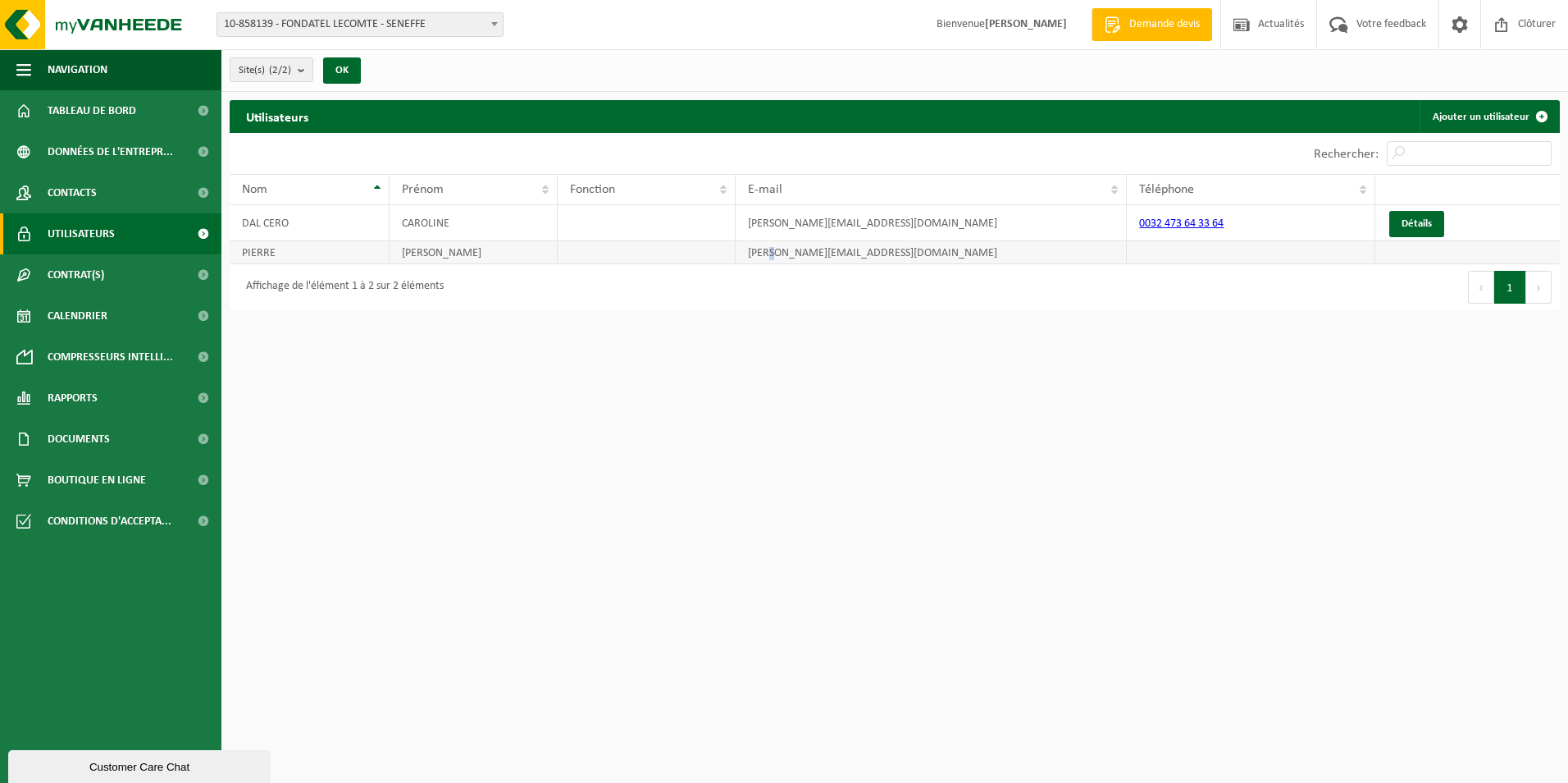
click at [775, 256] on td "michel.pierre@fondatel.com" at bounding box center [931, 253] width 391 height 23
click at [513, 241] on td "MICHEL" at bounding box center [473, 253] width 168 height 23
click at [517, 241] on td "MICHEL" at bounding box center [473, 253] width 168 height 23
click at [518, 241] on td "[PERSON_NAME]" at bounding box center [473, 253] width 168 height 23
click at [88, 281] on span "Contrat(s)" at bounding box center [76, 274] width 57 height 41
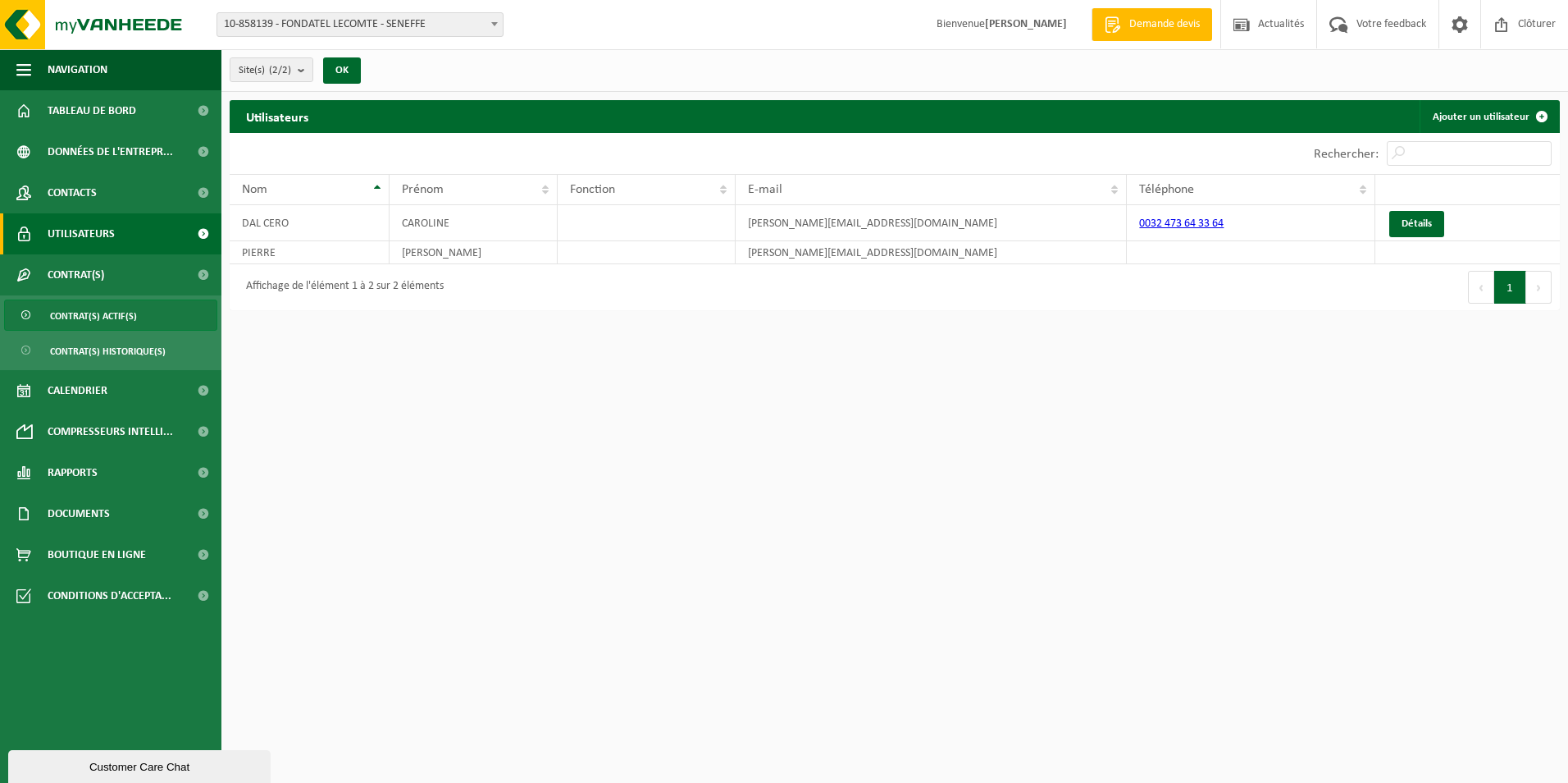
click at [105, 304] on span "Contrat(s) actif(s)" at bounding box center [93, 315] width 87 height 31
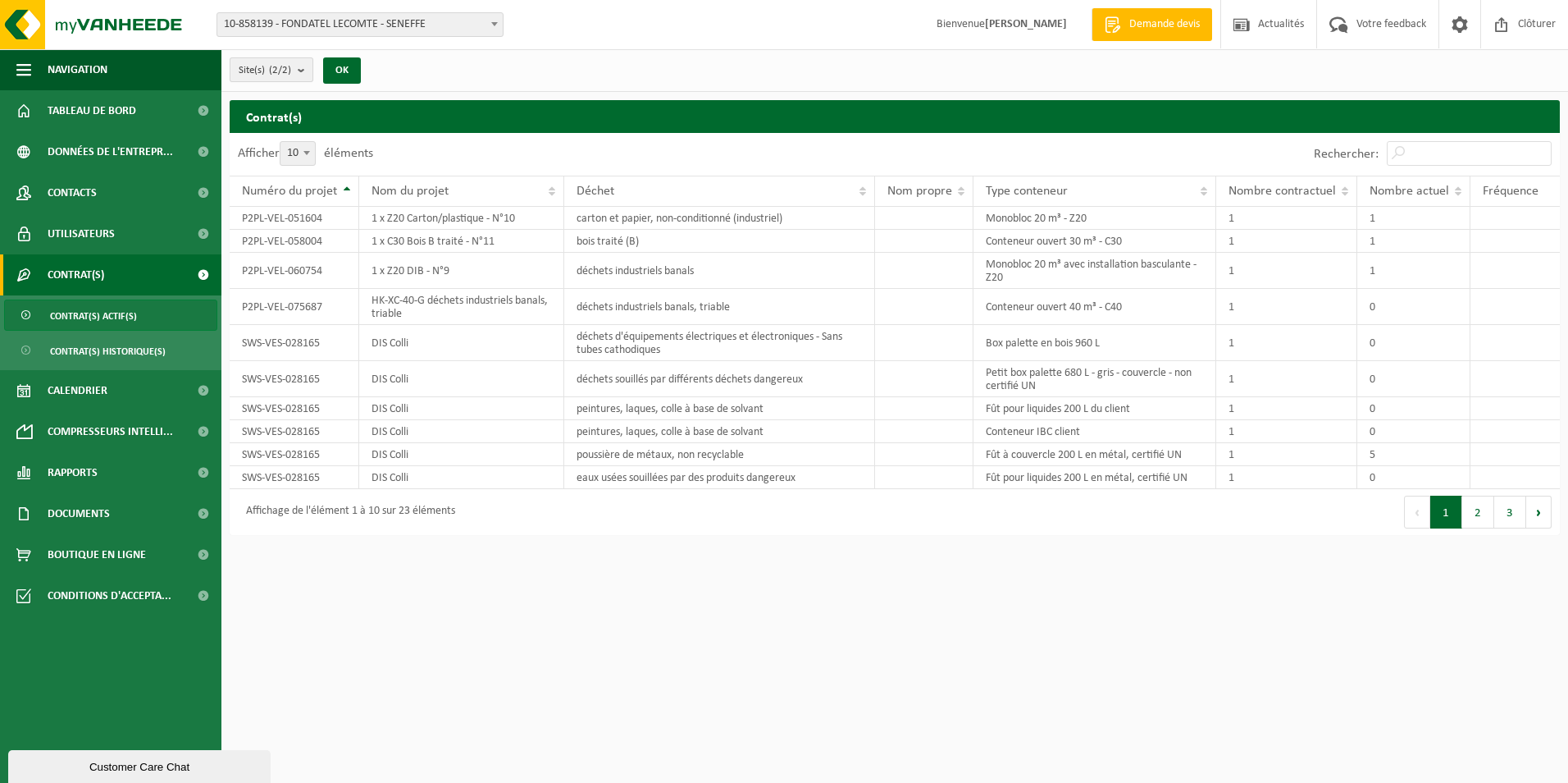
click at [290, 66] on count "(2/2)" at bounding box center [280, 70] width 23 height 11
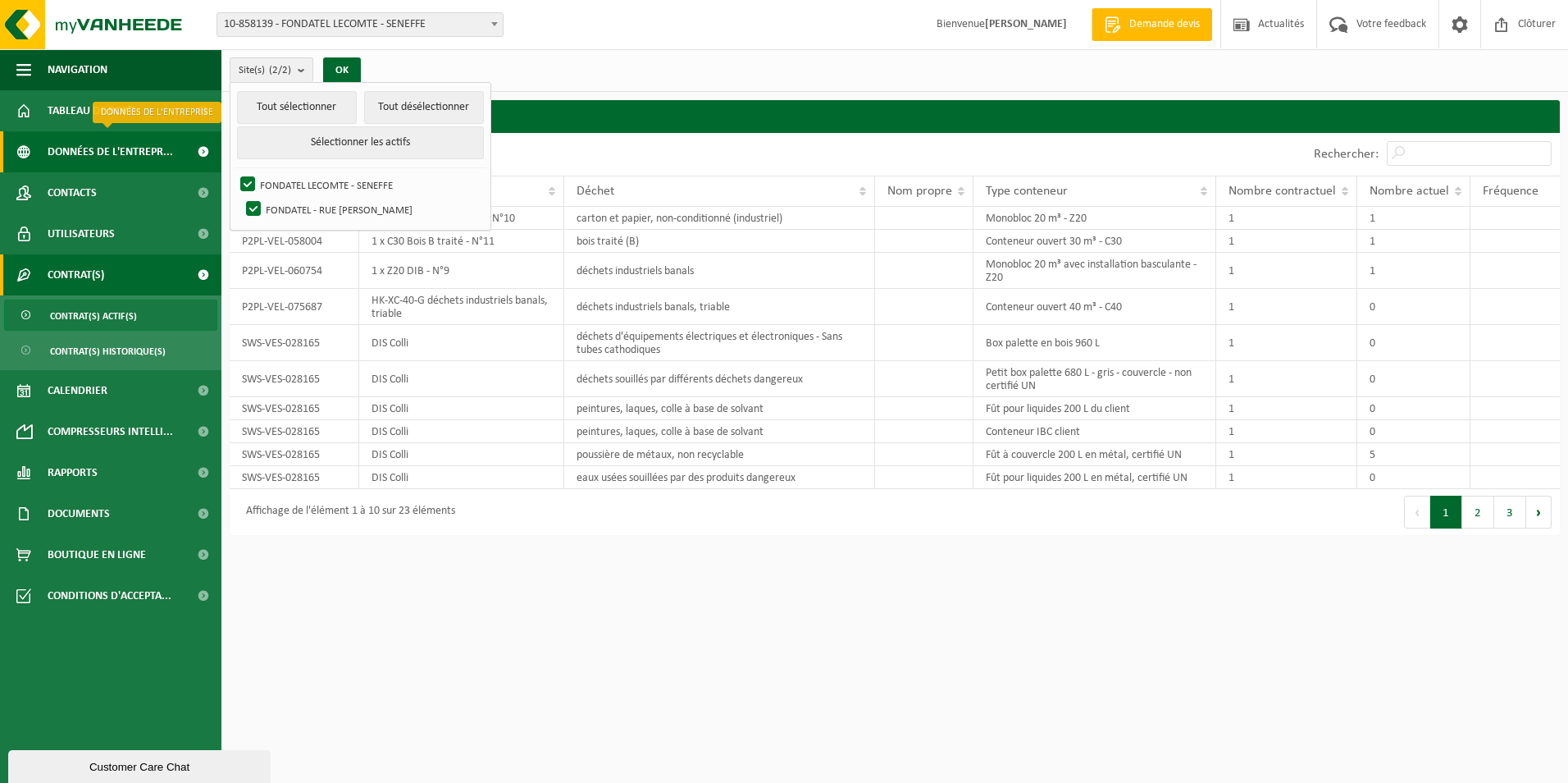
click at [156, 147] on span "Données de l'entrepr..." at bounding box center [110, 151] width 126 height 41
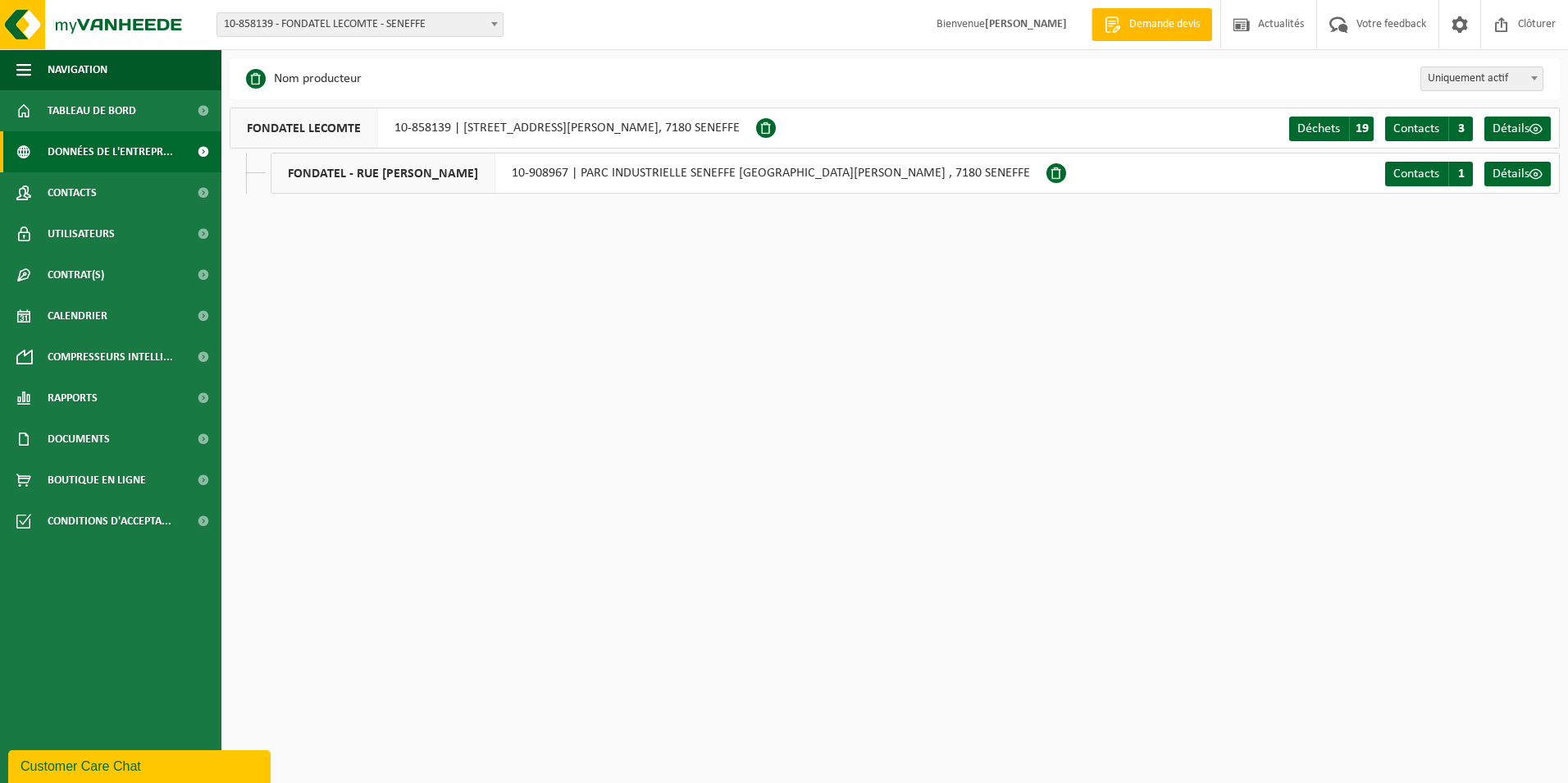
click at [1349, 113] on div "Déchets A 19 Contacts C 3 Détails" at bounding box center [1422, 128] width 274 height 39
click at [1364, 126] on span "19" at bounding box center [1362, 129] width 25 height 25
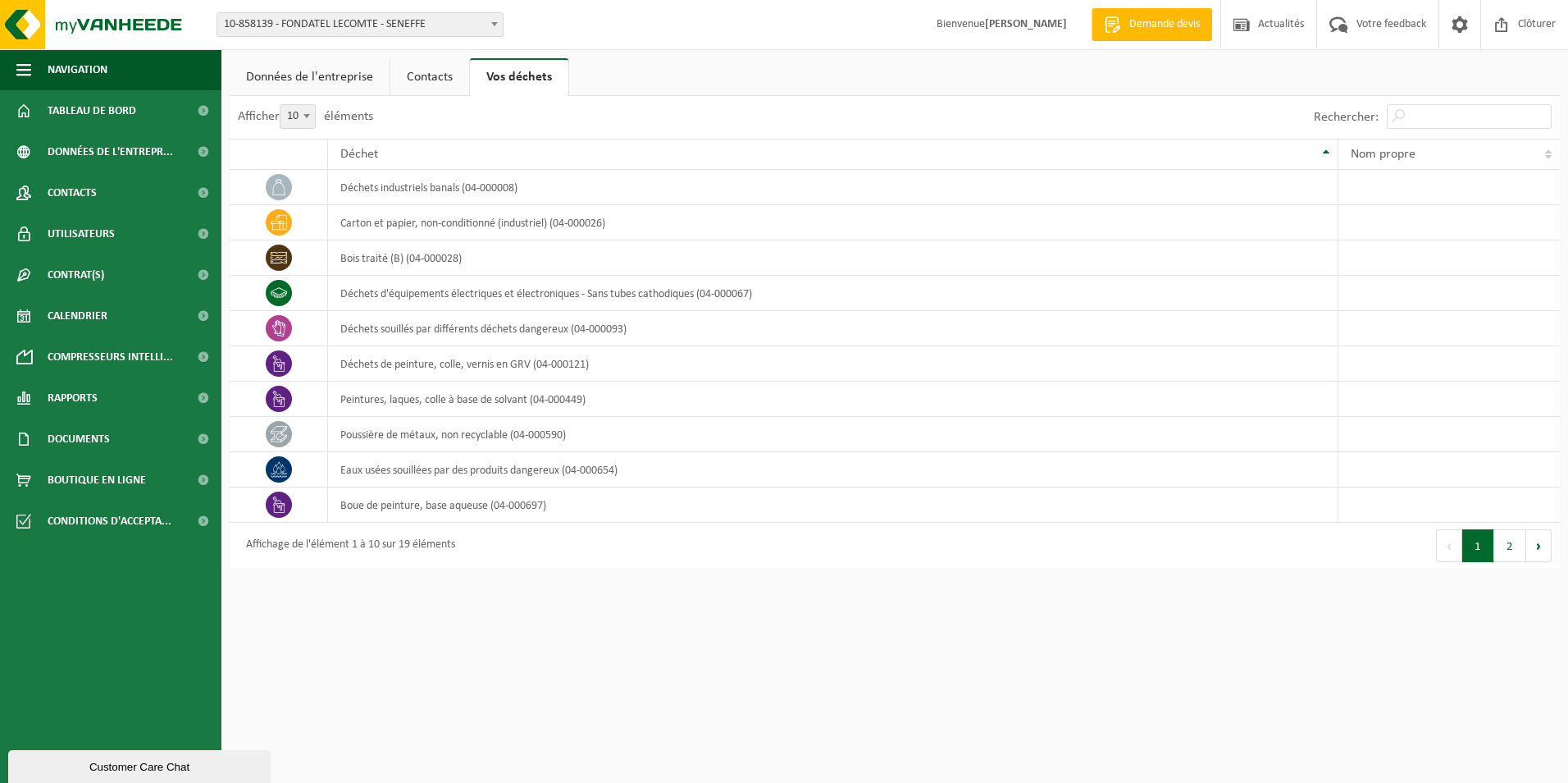
click at [315, 124] on span at bounding box center [307, 116] width 17 height 22
click at [318, 105] on select "10 25 50 100" at bounding box center [308, 104] width 49 height 1
select select "100"
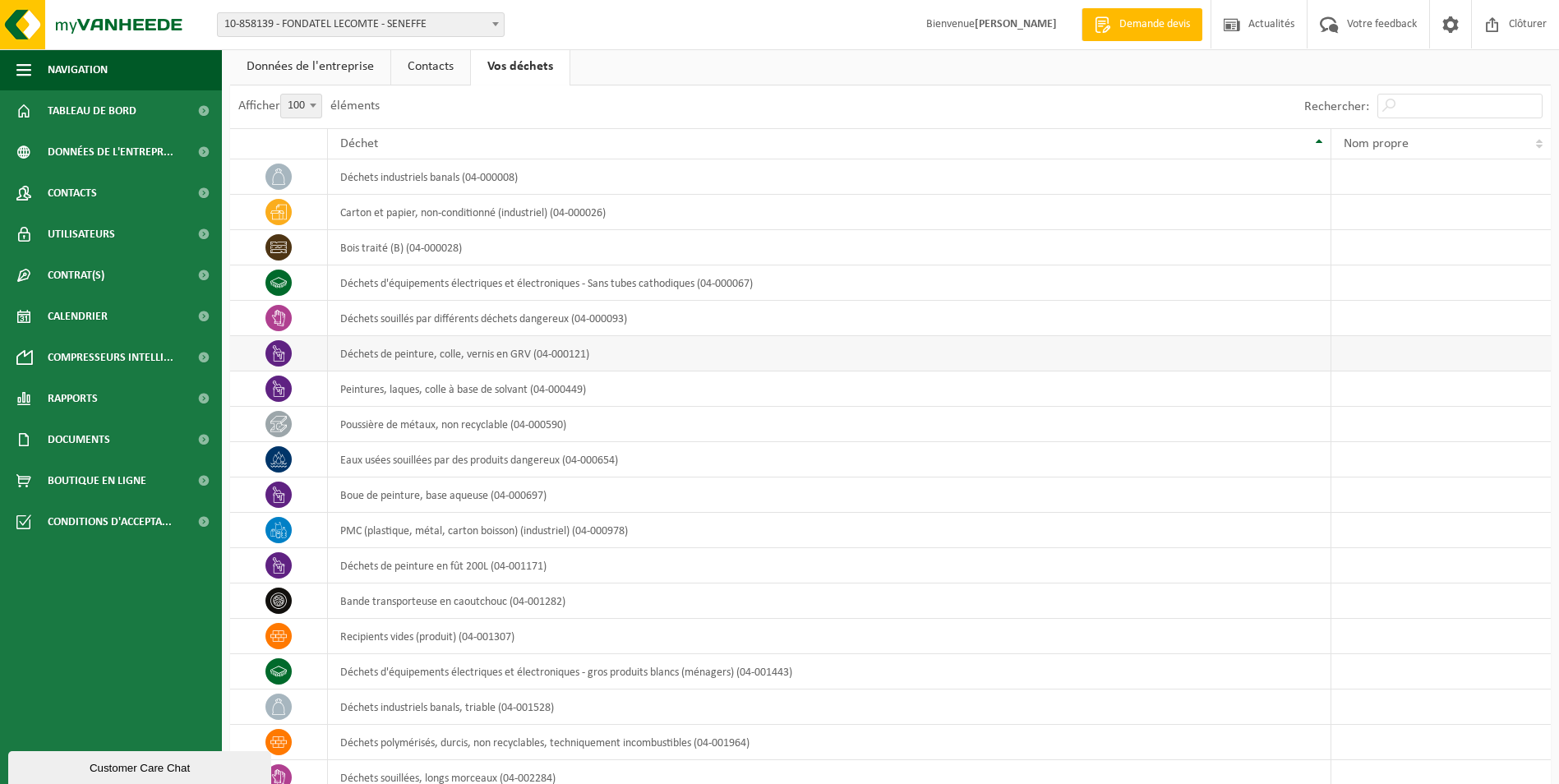
scroll to position [120, 0]
